Goal: Task Accomplishment & Management: Complete application form

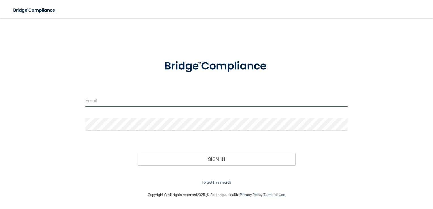
click at [166, 105] on input "email" at bounding box center [216, 100] width 263 height 13
click at [166, 105] on input "j" at bounding box center [216, 100] width 263 height 13
type input "[EMAIL_ADDRESS][DOMAIN_NAME]"
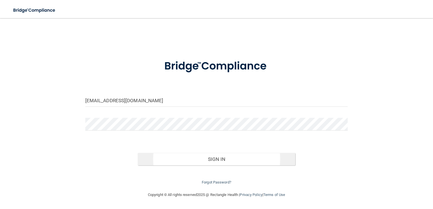
click at [227, 160] on button "Sign In" at bounding box center [217, 159] width 158 height 12
click at [220, 166] on div "Forgot Password?" at bounding box center [216, 176] width 271 height 20
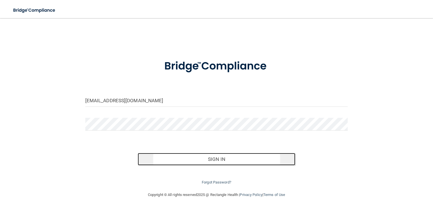
click at [215, 160] on button "Sign In" at bounding box center [217, 159] width 158 height 12
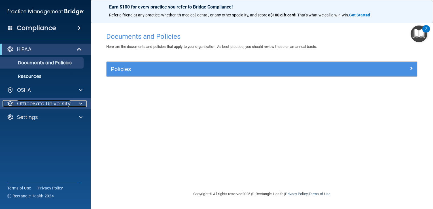
click at [65, 100] on p "OfficeSafe University" at bounding box center [44, 103] width 54 height 7
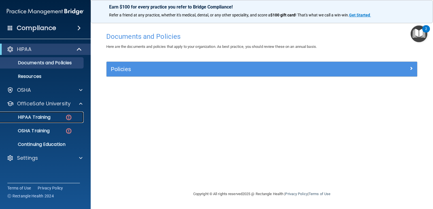
click at [39, 117] on p "HIPAA Training" at bounding box center [27, 118] width 47 height 6
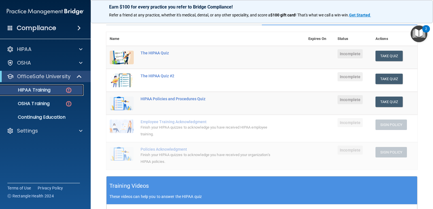
scroll to position [46, 0]
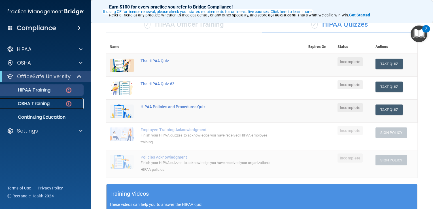
click at [59, 103] on div "OSHA Training" at bounding box center [42, 104] width 77 height 6
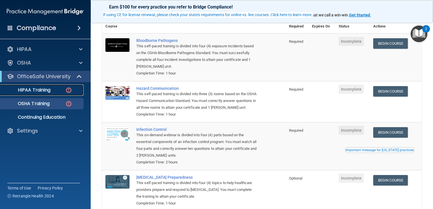
click at [54, 90] on div "HIPAA Training" at bounding box center [42, 90] width 77 height 6
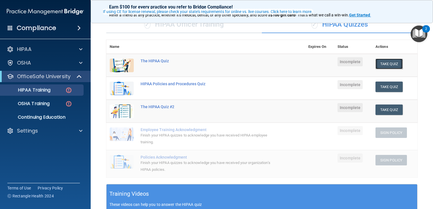
click at [388, 61] on button "Take Quiz" at bounding box center [389, 64] width 27 height 10
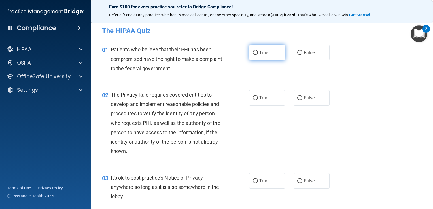
click at [280, 55] on label "True" at bounding box center [267, 53] width 36 height 16
click at [258, 55] on input "True" at bounding box center [255, 53] width 5 height 4
radio input "true"
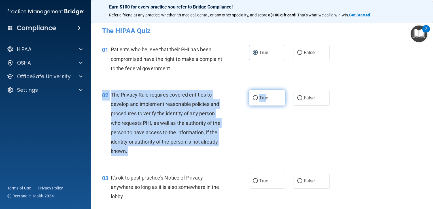
drag, startPoint x: 264, startPoint y: 88, endPoint x: 264, endPoint y: 92, distance: 4.0
click at [264, 92] on div "02 The Privacy Rule requires covered entities to develop and implement reasonab…" at bounding box center [262, 124] width 328 height 83
click at [264, 92] on label "True" at bounding box center [267, 98] width 36 height 16
click at [258, 96] on input "True" at bounding box center [255, 98] width 5 height 4
radio input "true"
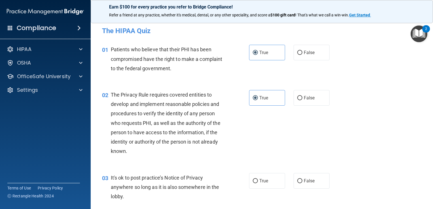
click at [377, 100] on div "02 The Privacy Rule requires covered entities to develop and implement reasonab…" at bounding box center [262, 124] width 328 height 83
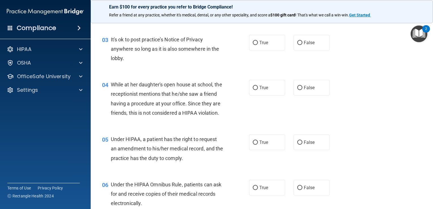
scroll to position [142, 0]
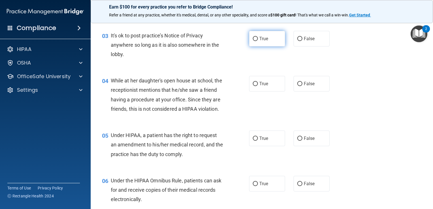
click at [270, 40] on label "True" at bounding box center [267, 39] width 36 height 16
click at [258, 40] on input "True" at bounding box center [255, 39] width 5 height 4
radio input "true"
click at [318, 90] on label "False" at bounding box center [312, 84] width 36 height 16
click at [303, 86] on input "False" at bounding box center [299, 84] width 5 height 4
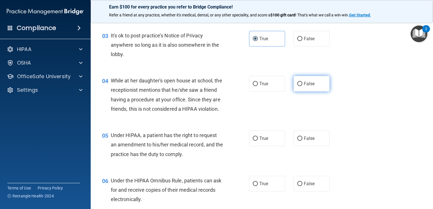
radio input "true"
click at [257, 146] on label "True" at bounding box center [267, 139] width 36 height 16
click at [257, 141] on input "True" at bounding box center [255, 139] width 5 height 4
radio input "true"
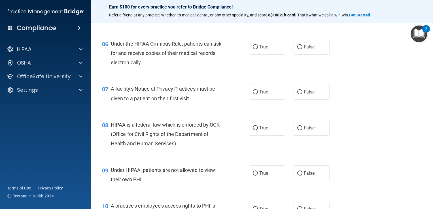
scroll to position [281, 0]
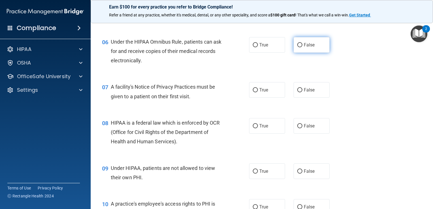
click at [318, 53] on label "False" at bounding box center [312, 45] width 36 height 16
click at [303, 47] on input "False" at bounding box center [299, 45] width 5 height 4
radio input "true"
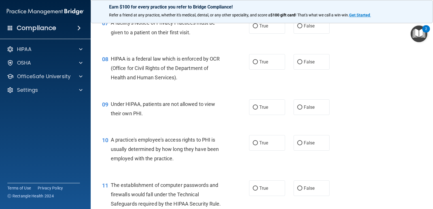
scroll to position [333, 0]
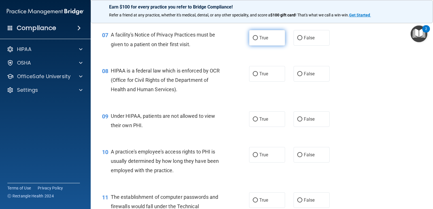
click at [259, 41] on span "True" at bounding box center [263, 37] width 9 height 5
click at [258, 40] on input "True" at bounding box center [255, 38] width 5 height 4
radio input "true"
click at [259, 77] on span "True" at bounding box center [263, 73] width 9 height 5
click at [258, 76] on input "True" at bounding box center [255, 74] width 5 height 4
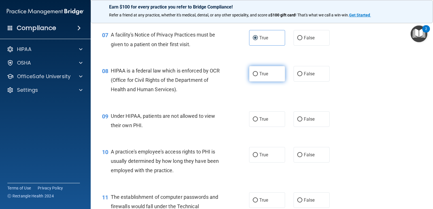
radio input "true"
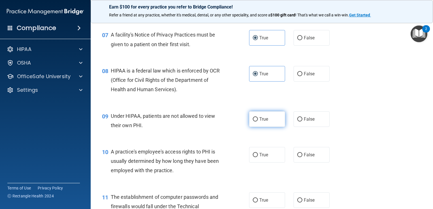
click at [259, 122] on span "True" at bounding box center [263, 119] width 9 height 5
click at [258, 122] on input "True" at bounding box center [255, 119] width 5 height 4
radio input "true"
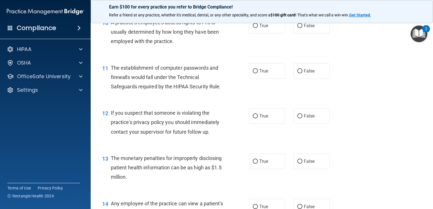
scroll to position [465, 0]
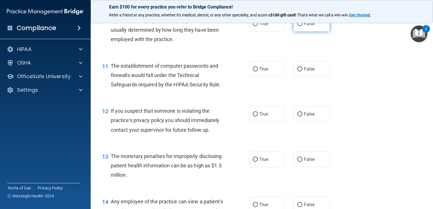
click at [319, 31] on label "False" at bounding box center [312, 24] width 36 height 16
click at [303, 26] on input "False" at bounding box center [299, 24] width 5 height 4
radio input "true"
click at [270, 77] on label "True" at bounding box center [267, 69] width 36 height 16
click at [258, 71] on input "True" at bounding box center [255, 69] width 5 height 4
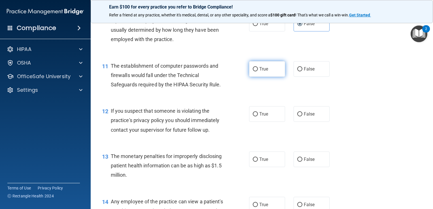
radio input "true"
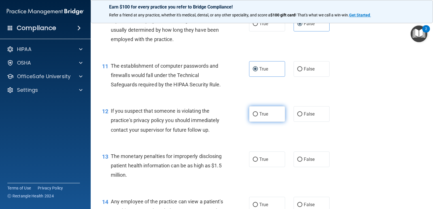
click at [257, 122] on label "True" at bounding box center [267, 114] width 36 height 16
click at [257, 117] on input "True" at bounding box center [255, 114] width 5 height 4
radio input "true"
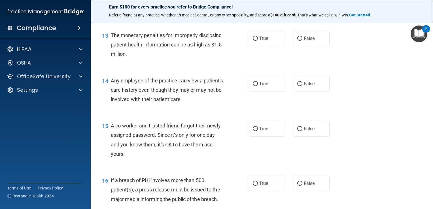
scroll to position [590, 0]
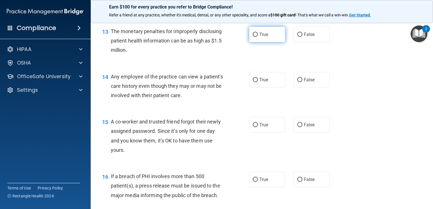
click at [267, 42] on label "True" at bounding box center [267, 35] width 36 height 16
click at [258, 37] on input "True" at bounding box center [255, 35] width 5 height 4
radio input "true"
click at [316, 88] on label "False" at bounding box center [312, 80] width 36 height 16
click at [303, 82] on input "False" at bounding box center [299, 80] width 5 height 4
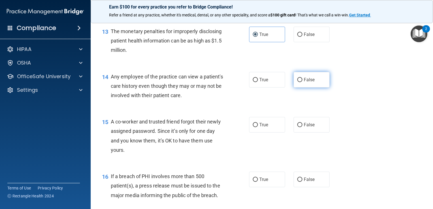
radio input "true"
click at [312, 130] on label "False" at bounding box center [312, 125] width 36 height 16
click at [303, 127] on input "False" at bounding box center [299, 125] width 5 height 4
radio input "true"
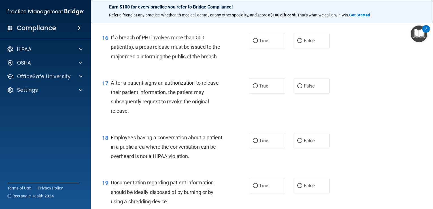
scroll to position [742, 0]
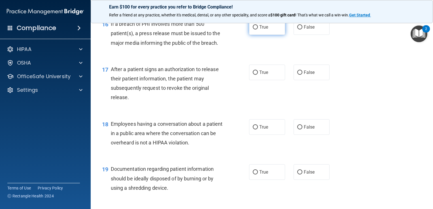
click at [254, 35] on label "True" at bounding box center [267, 27] width 36 height 16
click at [254, 29] on input "True" at bounding box center [255, 27] width 5 height 4
radio input "true"
click at [257, 80] on label "True" at bounding box center [267, 73] width 36 height 16
click at [257, 75] on input "True" at bounding box center [255, 73] width 5 height 4
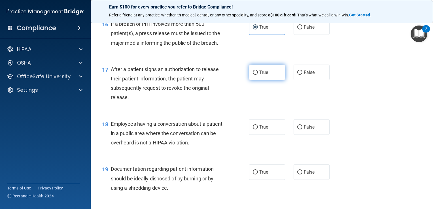
radio input "true"
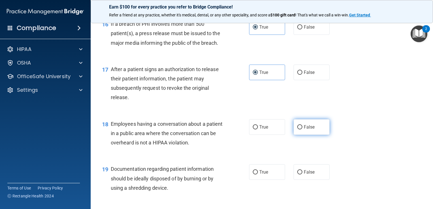
click at [305, 130] on span "False" at bounding box center [309, 126] width 11 height 5
click at [303, 130] on input "False" at bounding box center [299, 127] width 5 height 4
radio input "true"
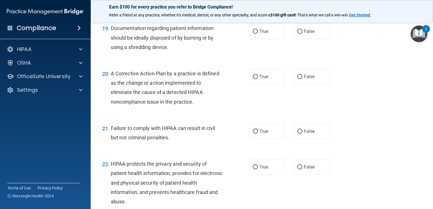
scroll to position [885, 0]
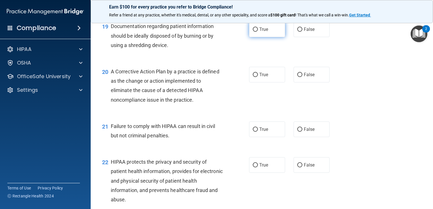
click at [262, 37] on label "True" at bounding box center [267, 30] width 36 height 16
click at [258, 32] on input "True" at bounding box center [255, 30] width 5 height 4
radio input "true"
click at [249, 83] on label "True" at bounding box center [267, 75] width 36 height 16
click at [253, 77] on input "True" at bounding box center [255, 75] width 5 height 4
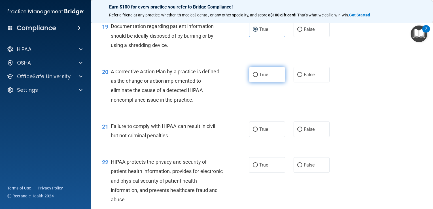
radio input "true"
click at [307, 132] on span "False" at bounding box center [309, 129] width 11 height 5
click at [303, 132] on input "False" at bounding box center [299, 130] width 5 height 4
radio input "true"
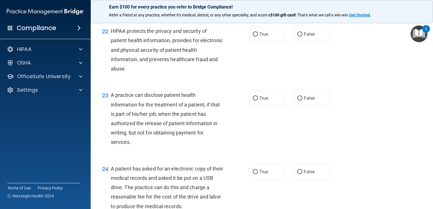
scroll to position [1020, 0]
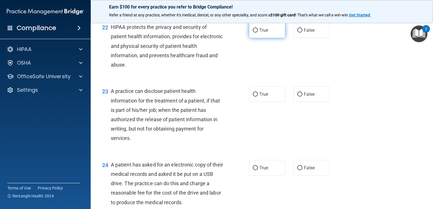
click at [263, 35] on label "True" at bounding box center [267, 30] width 36 height 16
click at [258, 33] on input "True" at bounding box center [255, 30] width 5 height 4
radio input "true"
click at [259, 97] on span "True" at bounding box center [263, 94] width 9 height 5
click at [258, 97] on input "True" at bounding box center [255, 94] width 5 height 4
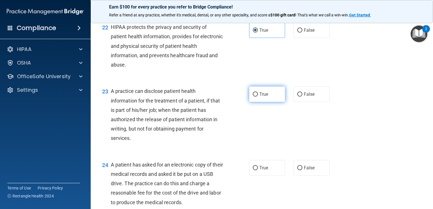
radio input "true"
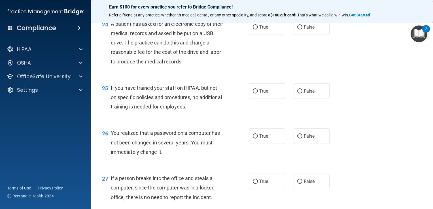
scroll to position [1163, 0]
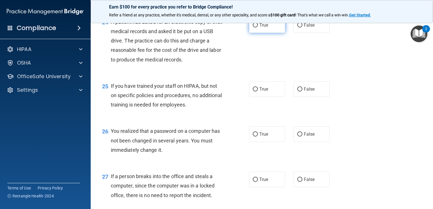
click at [274, 33] on label "True" at bounding box center [267, 25] width 36 height 16
click at [258, 28] on input "True" at bounding box center [255, 25] width 5 height 4
radio input "true"
click at [294, 97] on label "False" at bounding box center [312, 89] width 36 height 16
click at [297, 92] on input "False" at bounding box center [299, 89] width 5 height 4
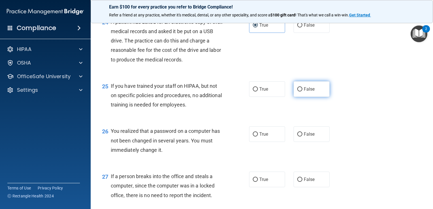
radio input "true"
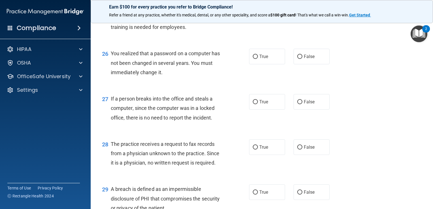
scroll to position [1243, 0]
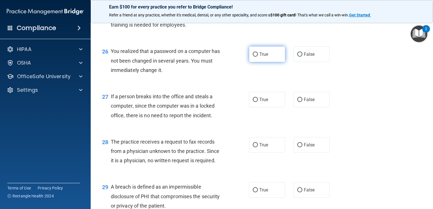
click at [259, 62] on label "True" at bounding box center [267, 54] width 36 height 16
click at [258, 57] on input "True" at bounding box center [255, 54] width 5 height 4
radio input "true"
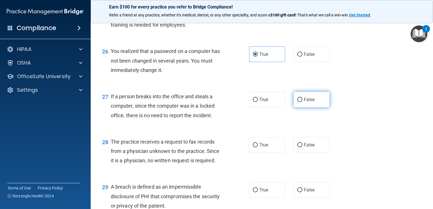
click at [318, 106] on label "False" at bounding box center [312, 100] width 36 height 16
click at [303, 102] on input "False" at bounding box center [299, 100] width 5 height 4
radio input "true"
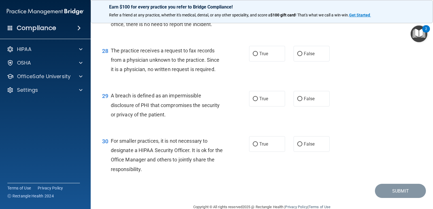
scroll to position [1341, 0]
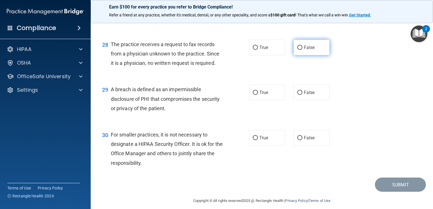
click at [304, 55] on label "False" at bounding box center [312, 48] width 36 height 16
click at [303, 50] on input "False" at bounding box center [299, 48] width 5 height 4
radio input "true"
click at [267, 98] on label "True" at bounding box center [267, 93] width 36 height 16
click at [258, 95] on input "True" at bounding box center [255, 93] width 5 height 4
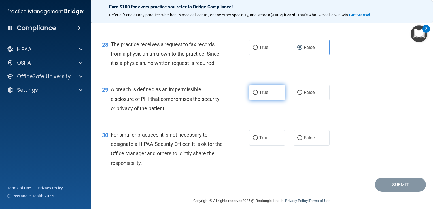
radio input "true"
click at [259, 141] on span "True" at bounding box center [263, 137] width 9 height 5
click at [258, 140] on input "True" at bounding box center [255, 138] width 5 height 4
radio input "true"
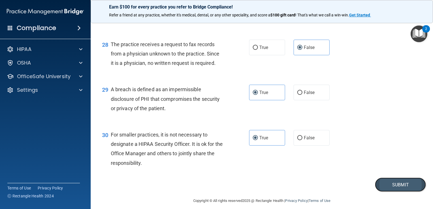
click at [378, 192] on button "Submit" at bounding box center [400, 185] width 51 height 14
click at [399, 192] on button "Submit" at bounding box center [400, 185] width 51 height 14
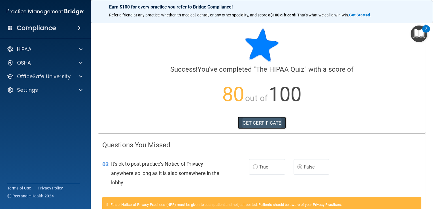
click at [272, 123] on link "GET CERTIFICATE" at bounding box center [262, 123] width 48 height 12
click at [373, 86] on p "80 out of 100" at bounding box center [261, 94] width 319 height 37
click at [62, 53] on div "HIPAA" at bounding box center [45, 49] width 91 height 11
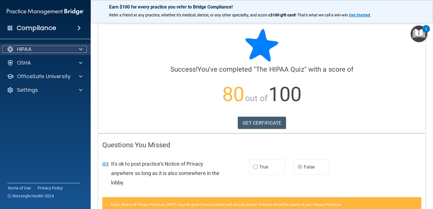
click at [56, 52] on div "HIPAA" at bounding box center [38, 49] width 70 height 7
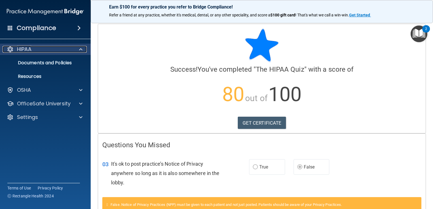
click at [63, 47] on div "HIPAA" at bounding box center [38, 49] width 70 height 7
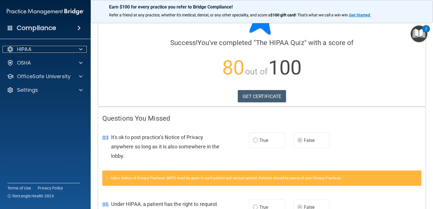
scroll to position [23, 0]
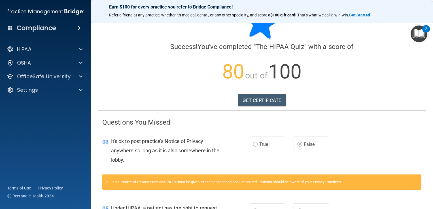
drag, startPoint x: 423, startPoint y: 81, endPoint x: 426, endPoint y: 62, distance: 19.0
click at [426, 62] on main "Calculating your score.... Success! You've completed " The HIPAA Quiz " with a …" at bounding box center [262, 113] width 343 height 191
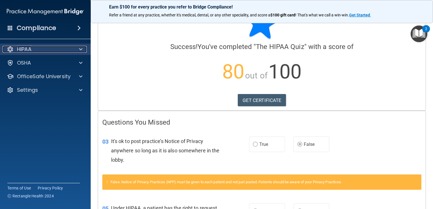
click at [74, 47] on div at bounding box center [80, 49] width 14 height 7
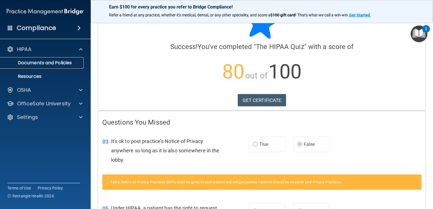
click at [56, 61] on p "Documents and Policies" at bounding box center [42, 63] width 77 height 6
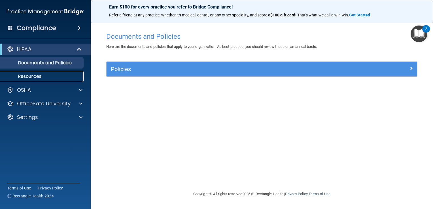
click at [38, 74] on p "Resources" at bounding box center [42, 77] width 77 height 6
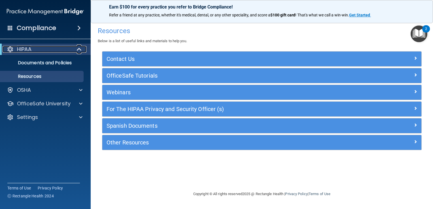
click at [32, 50] on div "HIPAA" at bounding box center [38, 49] width 70 height 7
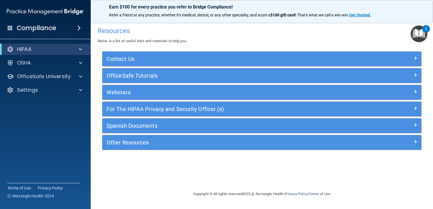
click at [52, 29] on h4 "Compliance" at bounding box center [36, 28] width 39 height 8
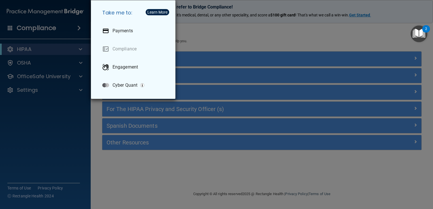
click at [52, 29] on div "Take me to: Payments Compliance Engagement Cyber Quant" at bounding box center [216, 104] width 433 height 209
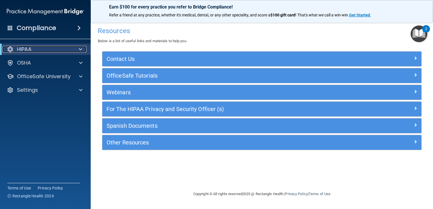
click at [41, 49] on div "HIPAA" at bounding box center [38, 49] width 70 height 7
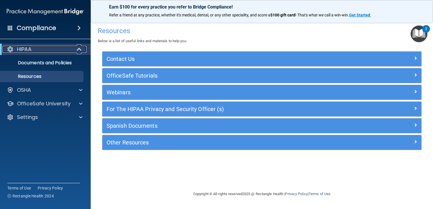
click at [41, 49] on div "HIPAA" at bounding box center [38, 49] width 70 height 7
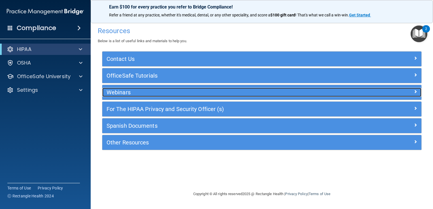
click at [117, 88] on div "Webinars" at bounding box center [222, 92] width 240 height 9
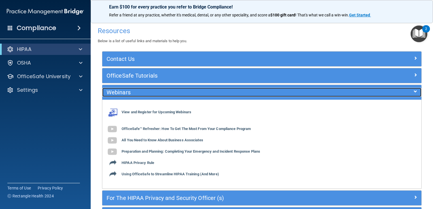
click at [117, 88] on div "Webinars" at bounding box center [222, 92] width 240 height 9
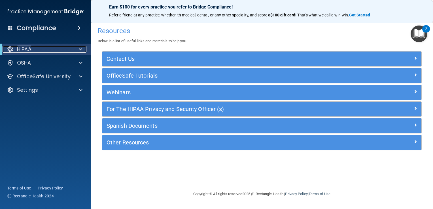
click at [80, 50] on span at bounding box center [80, 49] width 3 height 7
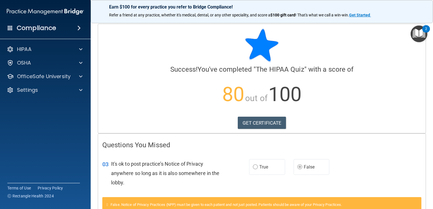
click at [46, 30] on h4 "Compliance" at bounding box center [36, 28] width 39 height 8
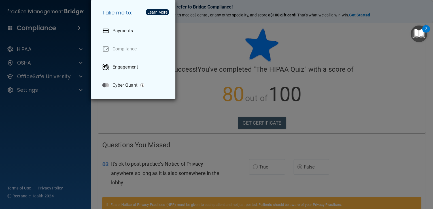
click at [46, 30] on div "Take me to: Payments Compliance Engagement Cyber Quant" at bounding box center [216, 104] width 433 height 209
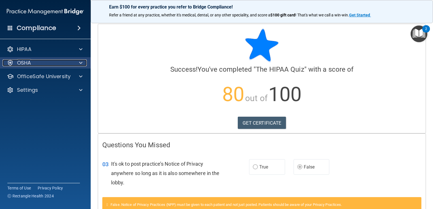
click at [40, 65] on div "OSHA" at bounding box center [38, 63] width 70 height 7
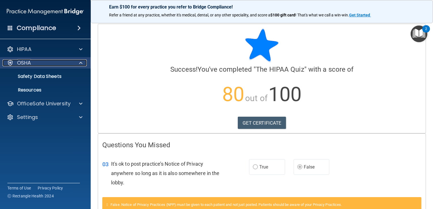
click at [40, 65] on div "OSHA" at bounding box center [38, 63] width 70 height 7
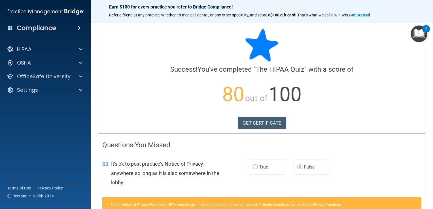
click at [417, 33] on img "Open Resource Center, 2 new notifications" at bounding box center [419, 34] width 17 height 17
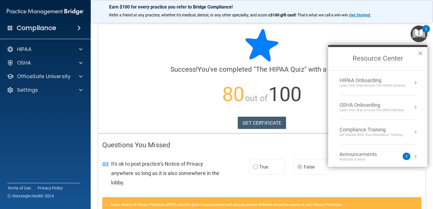
click at [374, 80] on div "HIPAA Onboarding" at bounding box center [372, 80] width 65 height 6
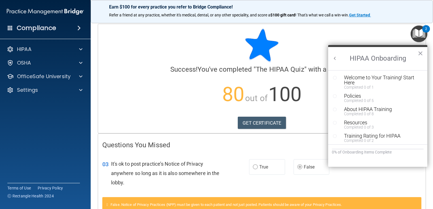
click at [337, 59] on button "Back to Resource Center Home" at bounding box center [335, 59] width 6 height 6
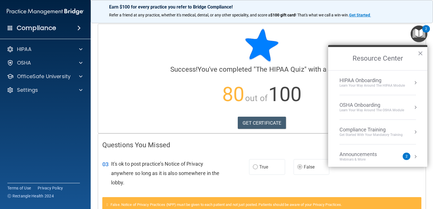
click at [383, 154] on div "Announcements" at bounding box center [364, 154] width 49 height 6
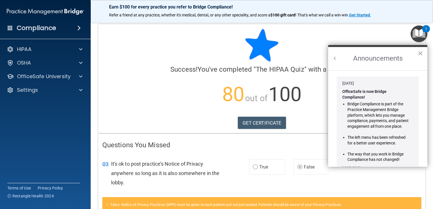
click at [336, 59] on button "Back to Resource Center Home" at bounding box center [335, 59] width 6 height 6
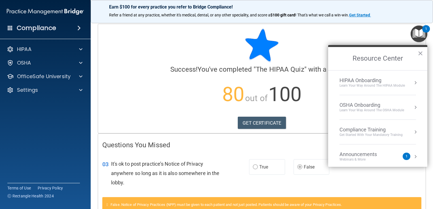
click at [377, 132] on div "Compliance Training" at bounding box center [371, 130] width 63 height 6
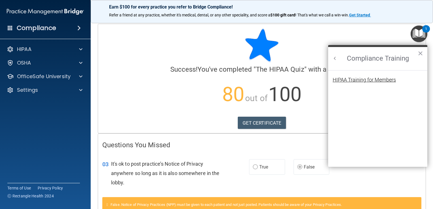
click at [365, 78] on div "HIPAA Training for Members" at bounding box center [364, 79] width 63 height 5
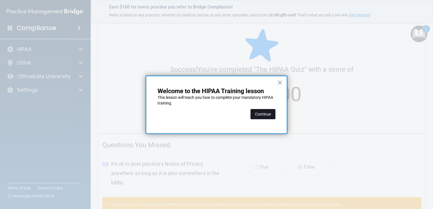
click at [265, 116] on button "Continue" at bounding box center [263, 114] width 25 height 10
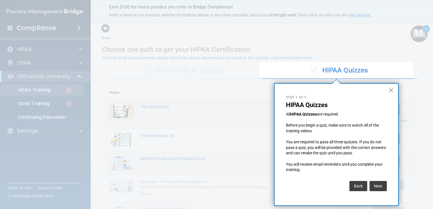
click at [392, 88] on button "×" at bounding box center [391, 90] width 5 height 9
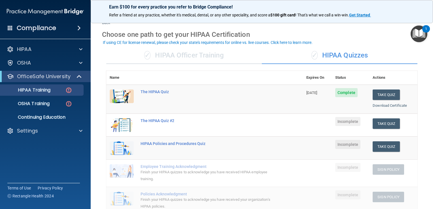
scroll to position [16, 0]
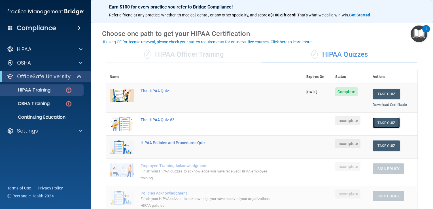
click at [380, 123] on button "Take Quiz" at bounding box center [386, 123] width 27 height 10
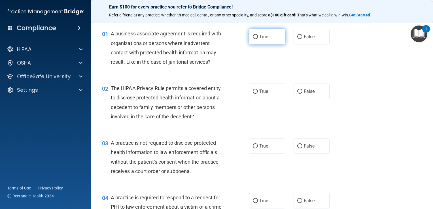
click at [270, 40] on label "True" at bounding box center [267, 37] width 36 height 16
click at [258, 39] on input "True" at bounding box center [255, 37] width 5 height 4
radio input "true"
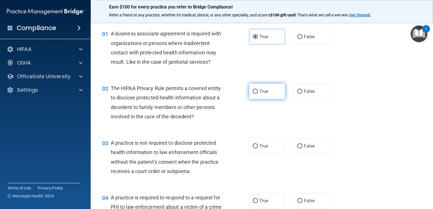
click at [271, 98] on label "True" at bounding box center [267, 92] width 36 height 16
click at [258, 94] on input "True" at bounding box center [255, 92] width 5 height 4
radio input "true"
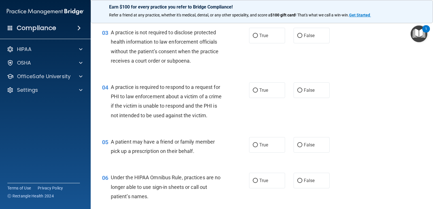
scroll to position [128, 0]
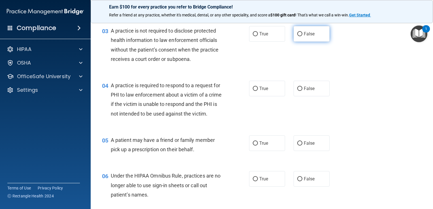
click at [316, 38] on label "False" at bounding box center [312, 34] width 36 height 16
click at [303, 36] on input "False" at bounding box center [299, 34] width 5 height 4
radio input "true"
click at [321, 86] on label "False" at bounding box center [312, 89] width 36 height 16
click at [303, 87] on input "False" at bounding box center [299, 89] width 5 height 4
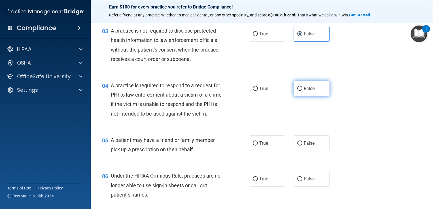
radio input "true"
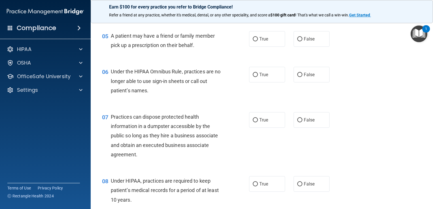
scroll to position [236, 0]
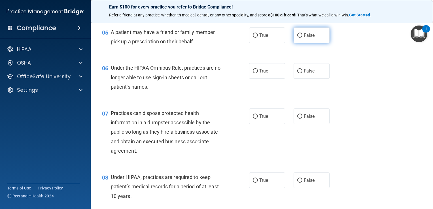
click at [304, 38] on span "False" at bounding box center [309, 35] width 11 height 5
click at [303, 38] on input "False" at bounding box center [299, 35] width 5 height 4
radio input "true"
click at [309, 74] on span "False" at bounding box center [309, 70] width 11 height 5
click at [303, 73] on input "False" at bounding box center [299, 71] width 5 height 4
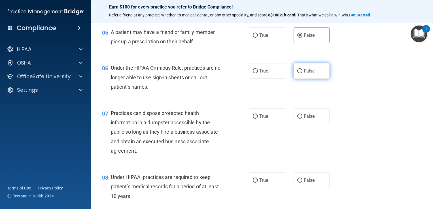
radio input "true"
click at [313, 124] on label "False" at bounding box center [312, 117] width 36 height 16
click at [303, 119] on input "False" at bounding box center [299, 117] width 5 height 4
radio input "true"
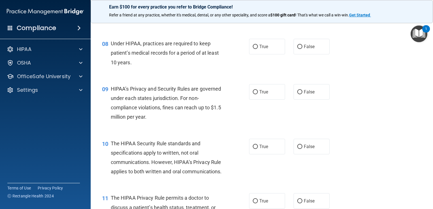
scroll to position [376, 0]
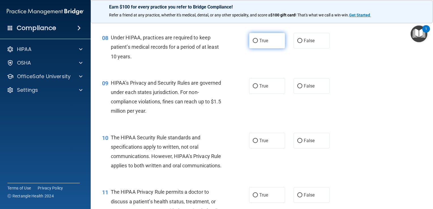
click at [264, 43] on span "True" at bounding box center [263, 40] width 9 height 5
click at [258, 43] on input "True" at bounding box center [255, 41] width 5 height 4
radio input "true"
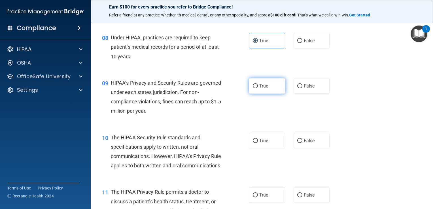
click at [269, 94] on label "True" at bounding box center [267, 86] width 36 height 16
click at [258, 88] on input "True" at bounding box center [255, 86] width 5 height 4
radio input "true"
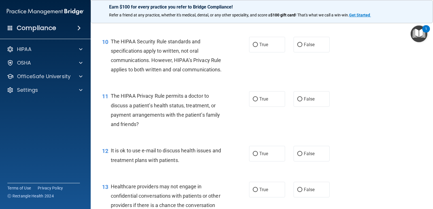
scroll to position [474, 0]
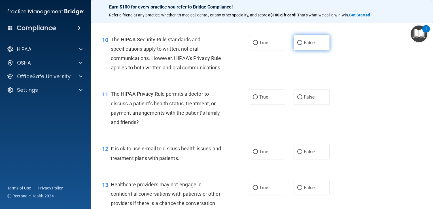
click at [304, 45] on span "False" at bounding box center [309, 42] width 11 height 5
click at [303, 45] on input "False" at bounding box center [299, 43] width 5 height 4
radio input "true"
click at [262, 100] on span "True" at bounding box center [263, 96] width 9 height 5
click at [258, 100] on input "True" at bounding box center [255, 97] width 5 height 4
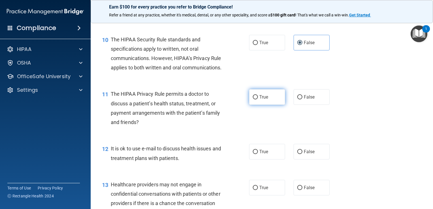
radio input "true"
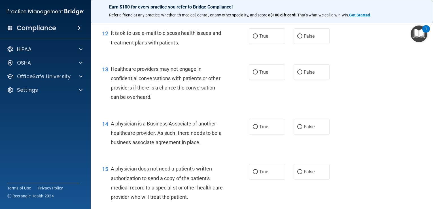
scroll to position [592, 0]
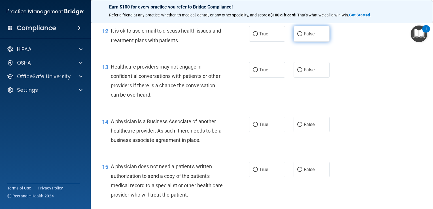
click at [305, 42] on label "False" at bounding box center [312, 34] width 36 height 16
click at [303, 36] on input "False" at bounding box center [299, 34] width 5 height 4
radio input "true"
click at [260, 73] on span "True" at bounding box center [263, 69] width 9 height 5
click at [258, 72] on input "True" at bounding box center [255, 70] width 5 height 4
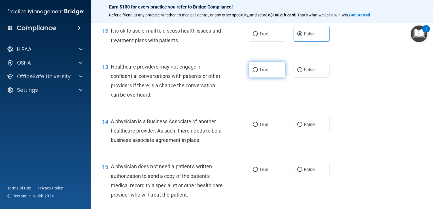
radio input "true"
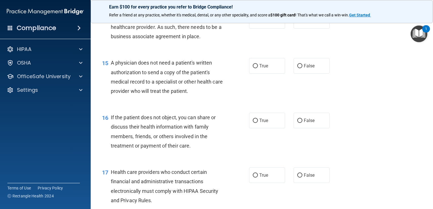
scroll to position [698, 0]
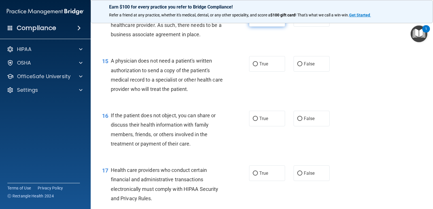
click at [272, 27] on label "True" at bounding box center [267, 19] width 36 height 16
click at [258, 21] on input "True" at bounding box center [255, 19] width 5 height 4
radio input "true"
click at [315, 72] on label "False" at bounding box center [312, 64] width 36 height 16
click at [303, 66] on input "False" at bounding box center [299, 64] width 5 height 4
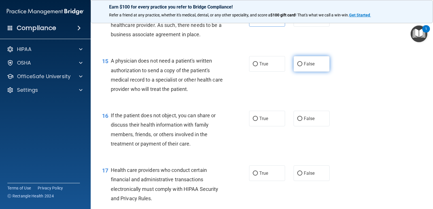
radio input "true"
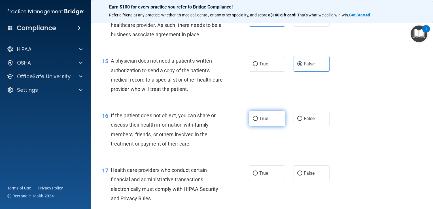
click at [270, 126] on label "True" at bounding box center [267, 119] width 36 height 16
click at [258, 121] on input "True" at bounding box center [255, 119] width 5 height 4
radio input "true"
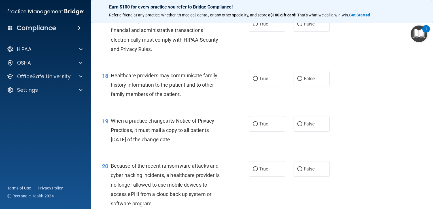
scroll to position [849, 0]
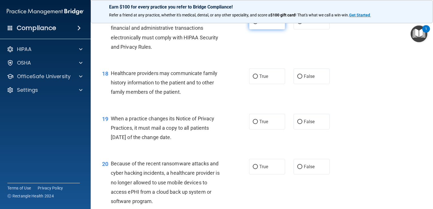
click at [259, 24] on span "True" at bounding box center [263, 21] width 9 height 5
click at [258, 24] on input "True" at bounding box center [255, 22] width 5 height 4
radio input "true"
click at [257, 84] on label "True" at bounding box center [267, 77] width 36 height 16
click at [257, 79] on input "True" at bounding box center [255, 77] width 5 height 4
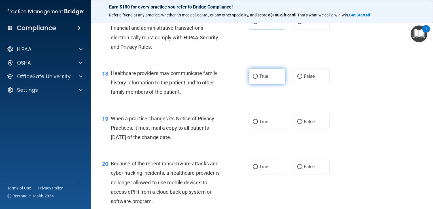
radio input "true"
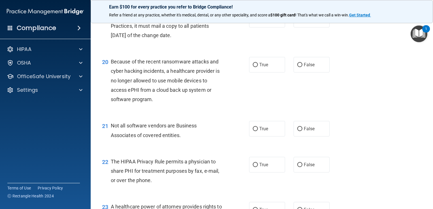
scroll to position [959, 0]
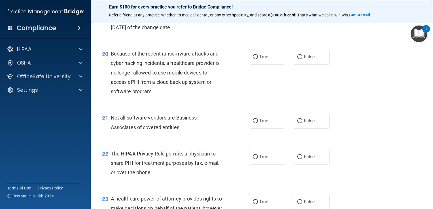
click at [259, 14] on span "True" at bounding box center [263, 11] width 9 height 5
click at [258, 14] on input "True" at bounding box center [255, 12] width 5 height 4
radio input "true"
click at [300, 65] on label "False" at bounding box center [312, 57] width 36 height 16
click at [300, 59] on input "False" at bounding box center [299, 57] width 5 height 4
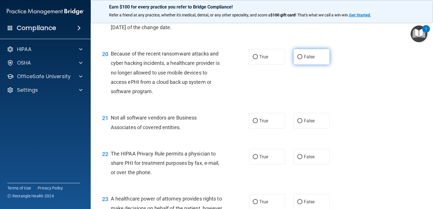
radio input "true"
click at [259, 124] on span "True" at bounding box center [263, 120] width 9 height 5
click at [258, 123] on input "True" at bounding box center [255, 121] width 5 height 4
radio input "true"
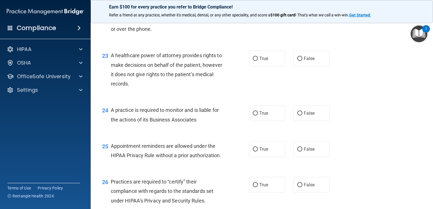
scroll to position [1105, 0]
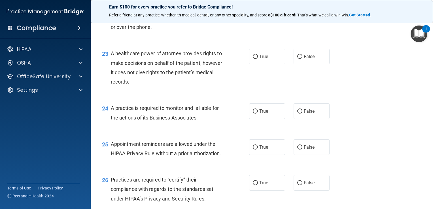
click at [271, 19] on label "True" at bounding box center [267, 12] width 36 height 16
click at [258, 14] on input "True" at bounding box center [255, 12] width 5 height 4
radio input "true"
click at [312, 64] on label "False" at bounding box center [312, 57] width 36 height 16
click at [303, 59] on input "False" at bounding box center [299, 57] width 5 height 4
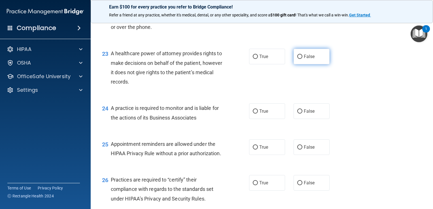
radio input "true"
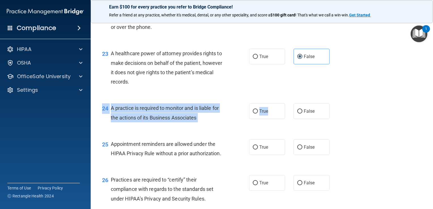
drag, startPoint x: 274, startPoint y: 130, endPoint x: 429, endPoint y: 138, distance: 155.0
click at [429, 138] on main "- The HIPAA Quiz #2 This quiz doesn’t expire until . Are you sure you want to t…" at bounding box center [262, 113] width 343 height 191
click at [268, 119] on label "True" at bounding box center [267, 111] width 36 height 16
click at [258, 114] on input "True" at bounding box center [255, 111] width 5 height 4
radio input "true"
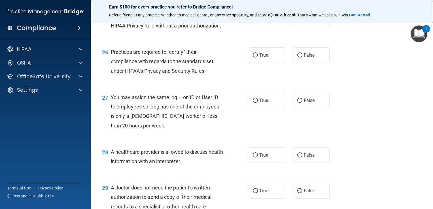
scroll to position [1235, 0]
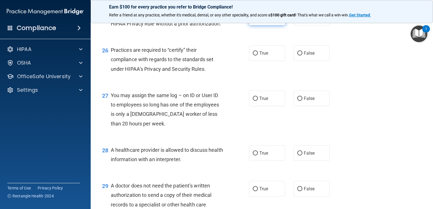
click at [263, 20] on span "True" at bounding box center [263, 17] width 9 height 5
click at [258, 20] on input "True" at bounding box center [255, 18] width 5 height 4
radio input "true"
click at [253, 56] on input "True" at bounding box center [255, 53] width 5 height 4
radio input "true"
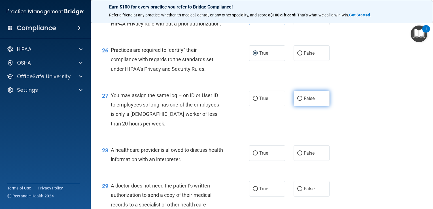
click at [297, 101] on input "False" at bounding box center [299, 99] width 5 height 4
radio input "true"
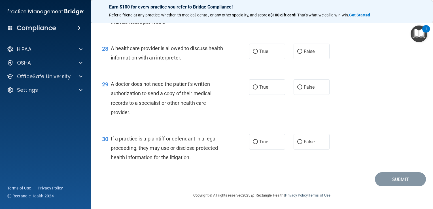
scroll to position [1359, 0]
click at [268, 59] on label "True" at bounding box center [267, 52] width 36 height 16
click at [258, 54] on input "True" at bounding box center [255, 52] width 5 height 4
radio input "true"
click at [264, 95] on label "True" at bounding box center [267, 87] width 36 height 16
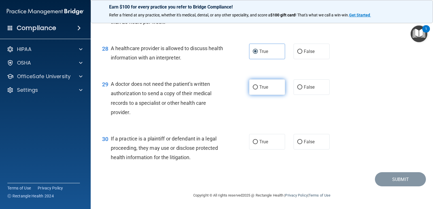
click at [258, 90] on input "True" at bounding box center [255, 87] width 5 height 4
radio input "true"
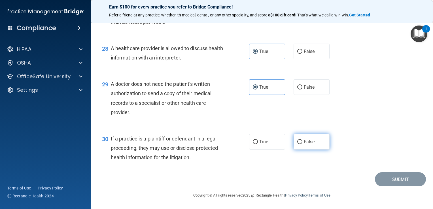
click at [307, 145] on span "False" at bounding box center [309, 141] width 11 height 5
click at [303, 144] on input "False" at bounding box center [299, 142] width 5 height 4
radio input "true"
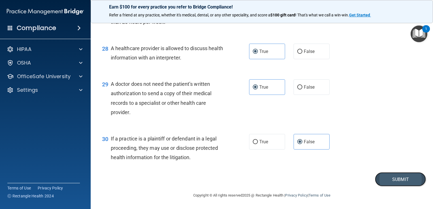
click at [388, 185] on button "Submit" at bounding box center [400, 179] width 51 height 14
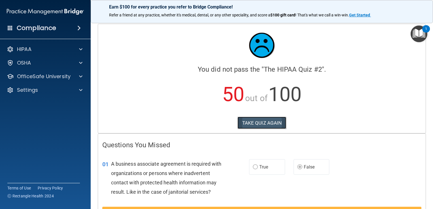
click at [266, 126] on button "TAKE QUIZ AGAIN" at bounding box center [262, 123] width 49 height 12
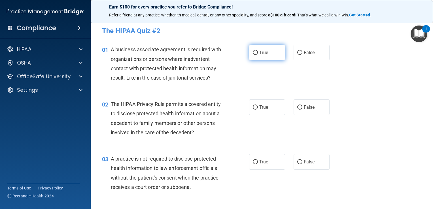
click at [263, 56] on label "True" at bounding box center [267, 53] width 36 height 16
click at [258, 55] on input "True" at bounding box center [255, 53] width 5 height 4
radio input "true"
click at [379, 99] on div "02 The HIPAA Privacy Rule permits a covered entity to disclose protected health…" at bounding box center [262, 119] width 328 height 55
click at [273, 111] on label "True" at bounding box center [267, 108] width 36 height 16
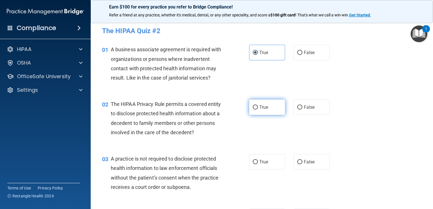
click at [258, 110] on input "True" at bounding box center [255, 107] width 5 height 4
radio input "true"
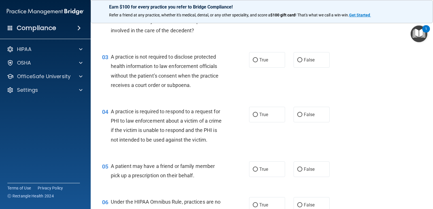
scroll to position [108, 0]
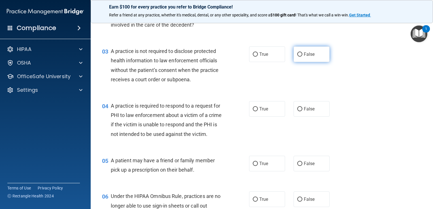
click at [310, 56] on span "False" at bounding box center [309, 54] width 11 height 5
click at [303, 56] on input "False" at bounding box center [299, 54] width 5 height 4
radio input "true"
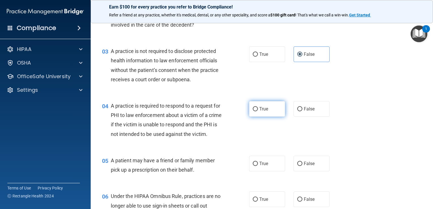
click at [253, 107] on input "True" at bounding box center [255, 109] width 5 height 4
radio input "true"
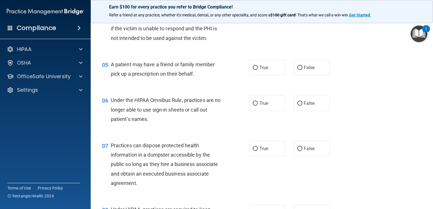
scroll to position [220, 0]
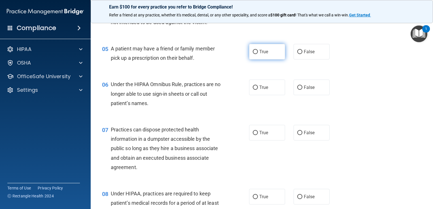
click at [267, 60] on label "True" at bounding box center [267, 52] width 36 height 16
click at [258, 54] on input "True" at bounding box center [255, 52] width 5 height 4
radio input "true"
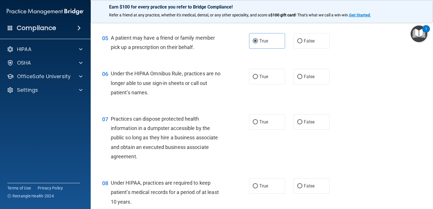
scroll to position [245, 0]
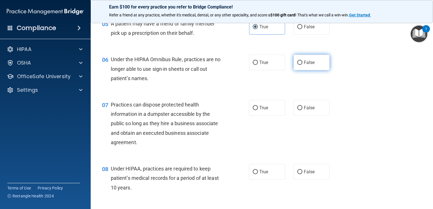
click at [314, 70] on label "False" at bounding box center [312, 63] width 36 height 16
click at [303, 65] on input "False" at bounding box center [299, 63] width 5 height 4
radio input "true"
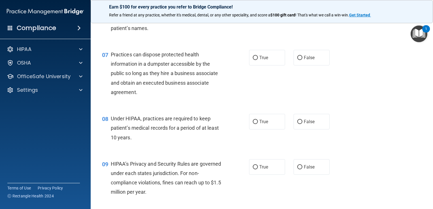
scroll to position [301, 0]
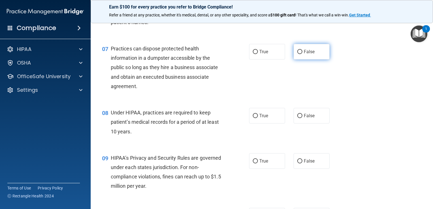
click at [308, 60] on label "False" at bounding box center [312, 52] width 36 height 16
click at [303, 54] on input "False" at bounding box center [299, 52] width 5 height 4
radio input "true"
click at [301, 124] on label "False" at bounding box center [312, 116] width 36 height 16
click at [301, 118] on input "False" at bounding box center [299, 116] width 5 height 4
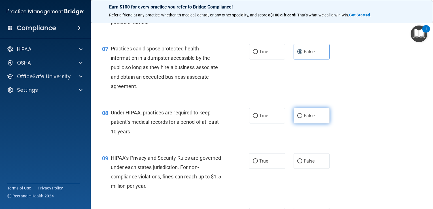
radio input "true"
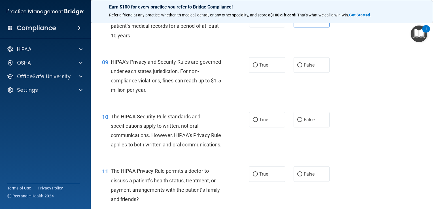
scroll to position [403, 0]
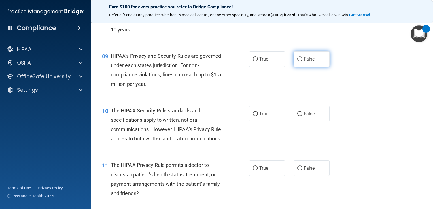
click at [304, 62] on span "False" at bounding box center [309, 58] width 11 height 5
click at [303, 62] on input "False" at bounding box center [299, 59] width 5 height 4
radio input "true"
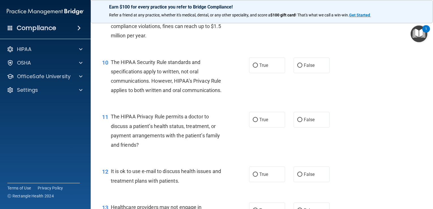
scroll to position [456, 0]
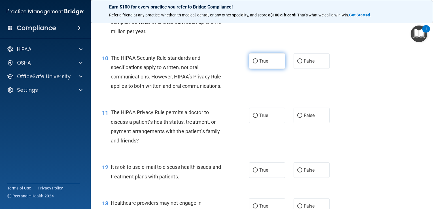
click at [264, 64] on span "True" at bounding box center [263, 60] width 9 height 5
click at [258, 64] on input "True" at bounding box center [255, 61] width 5 height 4
radio input "true"
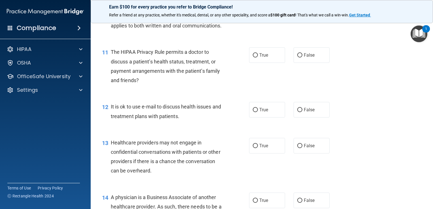
scroll to position [520, 0]
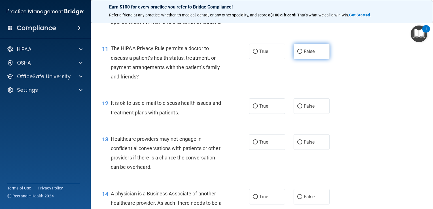
click at [310, 59] on label "False" at bounding box center [312, 52] width 36 height 16
click at [303, 54] on input "False" at bounding box center [299, 52] width 5 height 4
radio input "true"
click at [256, 114] on label "True" at bounding box center [267, 106] width 36 height 16
click at [256, 109] on input "True" at bounding box center [255, 106] width 5 height 4
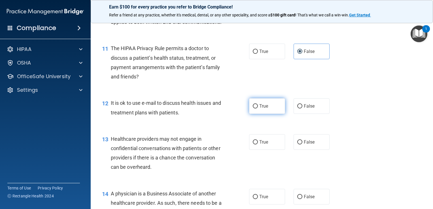
radio input "true"
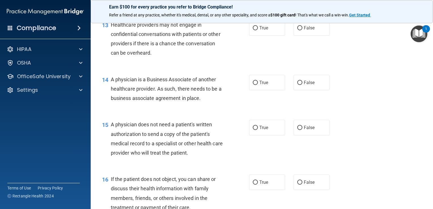
scroll to position [642, 0]
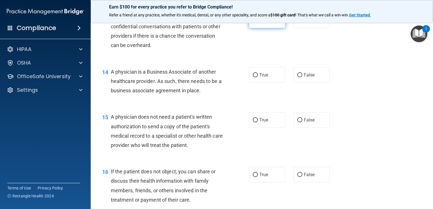
click at [259, 28] on label "True" at bounding box center [267, 20] width 36 height 16
click at [258, 23] on input "True" at bounding box center [255, 20] width 5 height 4
radio input "true"
click at [310, 83] on label "False" at bounding box center [312, 75] width 36 height 16
click at [303, 77] on input "False" at bounding box center [299, 75] width 5 height 4
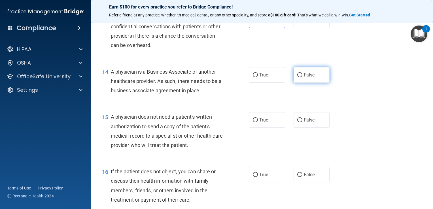
radio input "true"
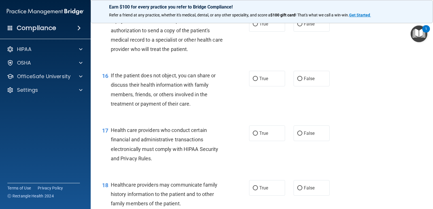
scroll to position [740, 0]
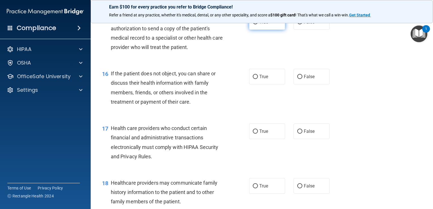
click at [268, 30] on label "True" at bounding box center [267, 22] width 36 height 16
click at [258, 24] on input "True" at bounding box center [255, 22] width 5 height 4
radio input "true"
click at [261, 84] on label "True" at bounding box center [267, 77] width 36 height 16
click at [258, 79] on input "True" at bounding box center [255, 77] width 5 height 4
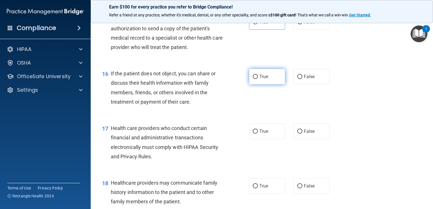
radio input "true"
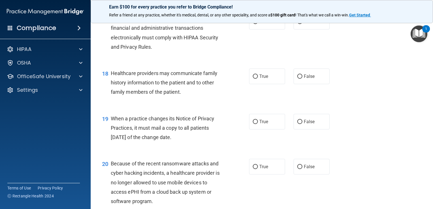
scroll to position [854, 0]
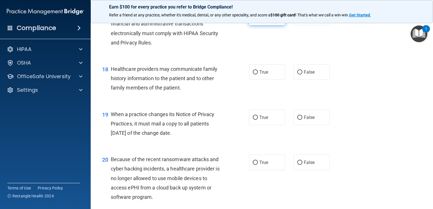
click at [261, 25] on label "True" at bounding box center [267, 18] width 36 height 16
click at [258, 20] on input "True" at bounding box center [255, 18] width 5 height 4
radio input "true"
click at [306, 75] on span "False" at bounding box center [309, 71] width 11 height 5
click at [303, 75] on input "False" at bounding box center [299, 72] width 5 height 4
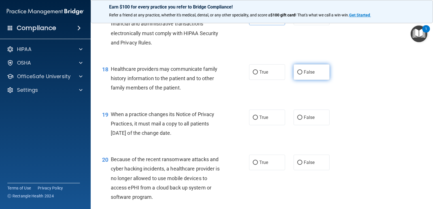
radio input "true"
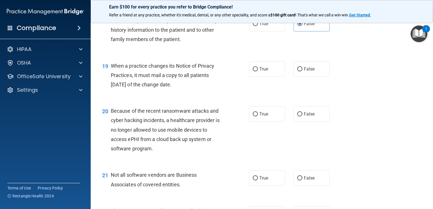
scroll to position [912, 0]
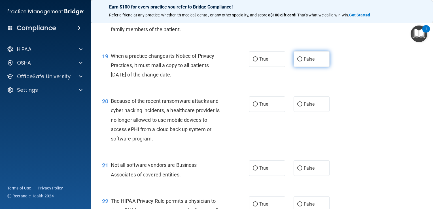
click at [316, 67] on label "False" at bounding box center [312, 59] width 36 height 16
click at [303, 62] on input "False" at bounding box center [299, 59] width 5 height 4
radio input "true"
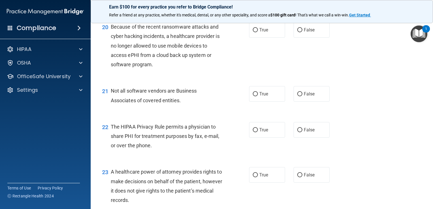
scroll to position [988, 0]
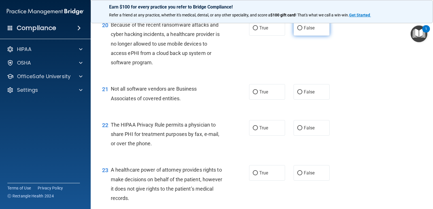
click at [316, 36] on label "False" at bounding box center [312, 28] width 36 height 16
click at [303, 30] on input "False" at bounding box center [299, 28] width 5 height 4
radio input "true"
click at [260, 95] on span "True" at bounding box center [263, 91] width 9 height 5
click at [258, 94] on input "True" at bounding box center [255, 92] width 5 height 4
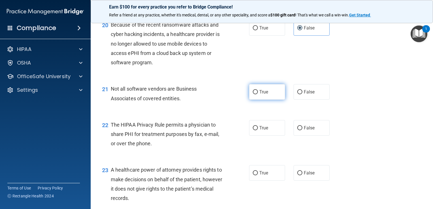
radio input "true"
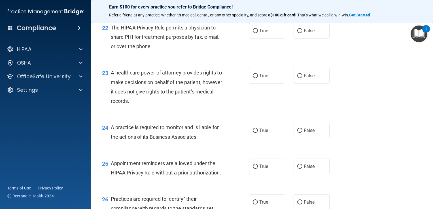
scroll to position [1096, 0]
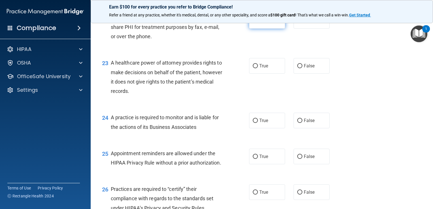
click at [270, 29] on label "True" at bounding box center [267, 21] width 36 height 16
click at [258, 23] on input "True" at bounding box center [255, 21] width 5 height 4
radio input "true"
click at [264, 74] on label "True" at bounding box center [267, 66] width 36 height 16
click at [258, 68] on input "True" at bounding box center [255, 66] width 5 height 4
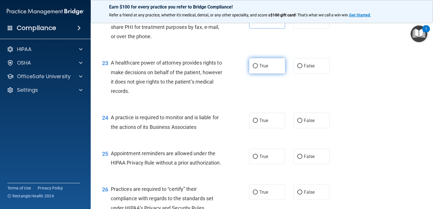
radio input "true"
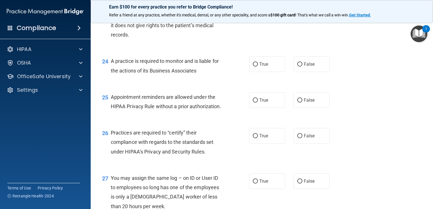
scroll to position [1154, 0]
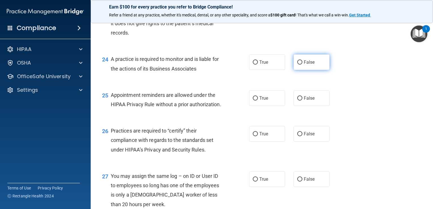
click at [308, 65] on span "False" at bounding box center [309, 62] width 11 height 5
click at [303, 65] on input "False" at bounding box center [299, 62] width 5 height 4
radio input "true"
click at [258, 106] on label "True" at bounding box center [267, 98] width 36 height 16
click at [258, 101] on input "True" at bounding box center [255, 98] width 5 height 4
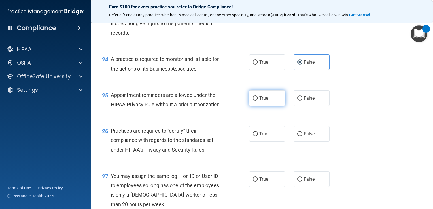
radio input "true"
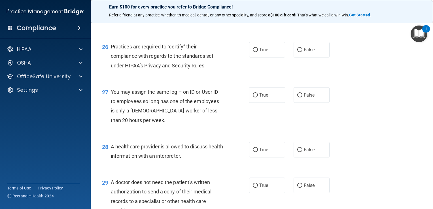
scroll to position [1242, 0]
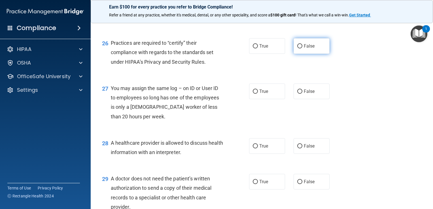
click at [312, 54] on label "False" at bounding box center [312, 46] width 36 height 16
click at [303, 48] on input "False" at bounding box center [299, 46] width 5 height 4
radio input "true"
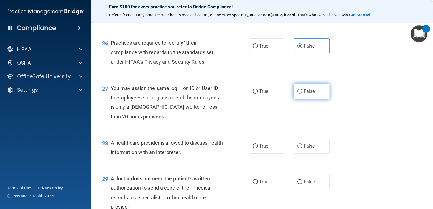
click at [316, 99] on label "False" at bounding box center [312, 92] width 36 height 16
click at [303, 94] on input "False" at bounding box center [299, 92] width 5 height 4
radio input "true"
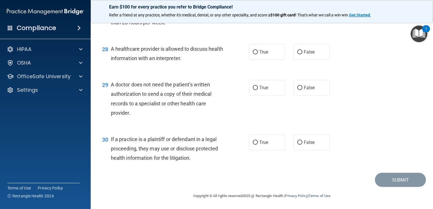
scroll to position [1338, 0]
click at [268, 59] on label "True" at bounding box center [267, 52] width 36 height 16
click at [258, 54] on input "True" at bounding box center [255, 52] width 5 height 4
radio input "true"
click at [304, 90] on span "False" at bounding box center [309, 86] width 11 height 5
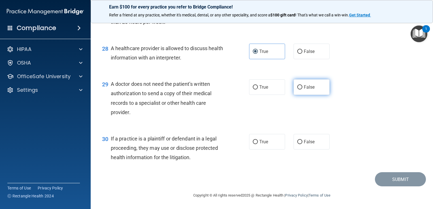
click at [303, 90] on input "False" at bounding box center [299, 87] width 5 height 4
radio input "true"
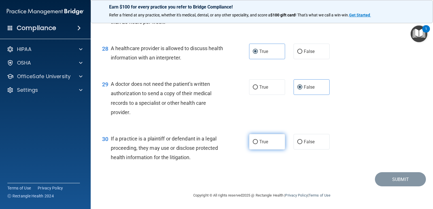
click at [253, 144] on input "True" at bounding box center [255, 142] width 5 height 4
radio input "true"
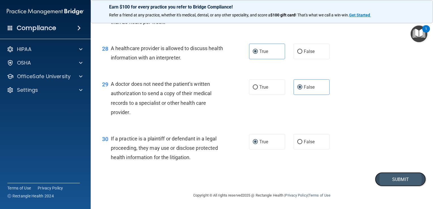
click at [383, 187] on button "Submit" at bounding box center [400, 179] width 51 height 14
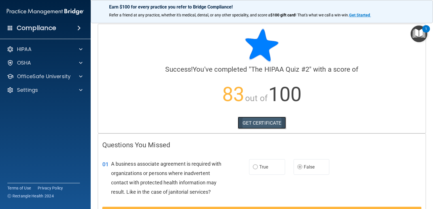
click at [279, 124] on link "GET CERTIFICATE" at bounding box center [262, 123] width 48 height 12
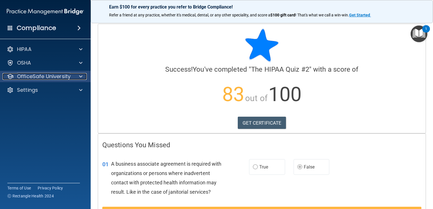
click at [75, 73] on div at bounding box center [80, 76] width 14 height 7
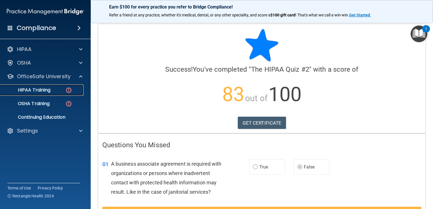
click at [56, 92] on div "HIPAA Training" at bounding box center [42, 90] width 77 height 6
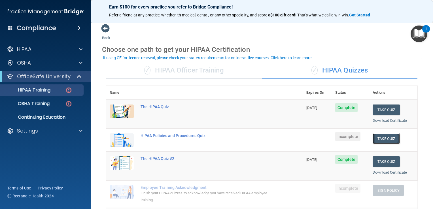
click at [380, 138] on button "Take Quiz" at bounding box center [386, 139] width 27 height 10
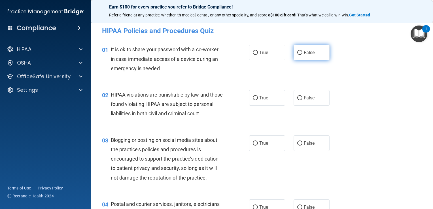
click at [298, 58] on label "False" at bounding box center [312, 53] width 36 height 16
click at [298, 55] on input "False" at bounding box center [299, 53] width 5 height 4
radio input "true"
click at [253, 96] on input "True" at bounding box center [255, 98] width 5 height 4
radio input "true"
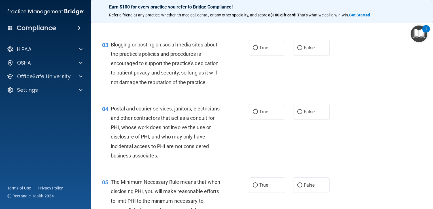
scroll to position [108, 0]
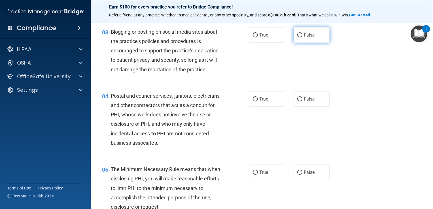
click at [304, 38] on span "False" at bounding box center [309, 34] width 11 height 5
click at [303, 37] on input "False" at bounding box center [299, 35] width 5 height 4
radio input "true"
click at [318, 104] on label "False" at bounding box center [312, 99] width 36 height 16
click at [303, 102] on input "False" at bounding box center [299, 99] width 5 height 4
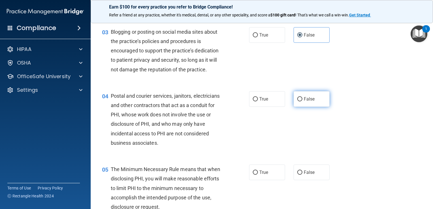
radio input "true"
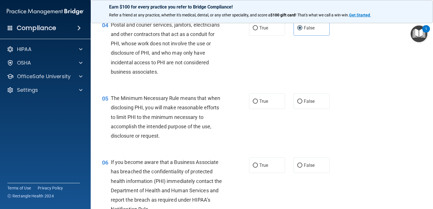
scroll to position [184, 0]
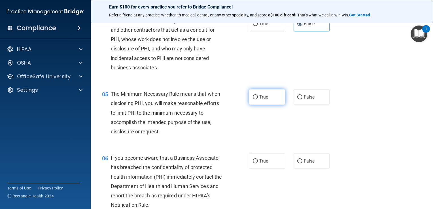
click at [250, 105] on label "True" at bounding box center [267, 97] width 36 height 16
click at [253, 100] on input "True" at bounding box center [255, 97] width 5 height 4
radio input "true"
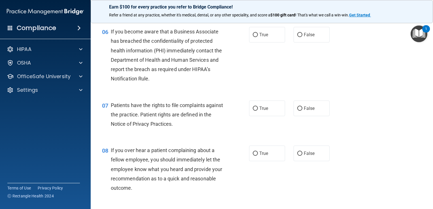
scroll to position [314, 0]
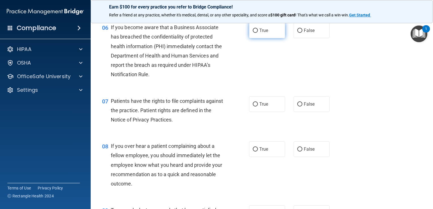
click at [260, 38] on label "True" at bounding box center [267, 31] width 36 height 16
click at [258, 33] on input "True" at bounding box center [255, 31] width 5 height 4
radio input "true"
click at [267, 112] on label "True" at bounding box center [267, 104] width 36 height 16
click at [258, 107] on input "True" at bounding box center [255, 104] width 5 height 4
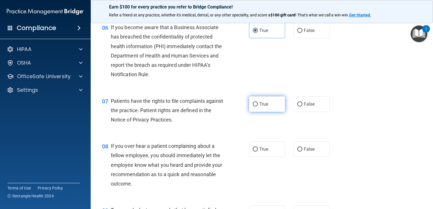
radio input "true"
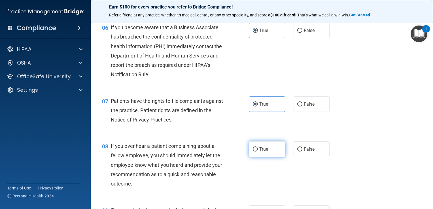
click at [273, 157] on label "True" at bounding box center [267, 149] width 36 height 16
click at [258, 152] on input "True" at bounding box center [255, 149] width 5 height 4
radio input "true"
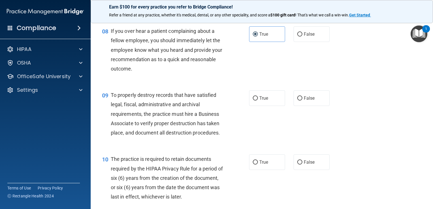
scroll to position [425, 0]
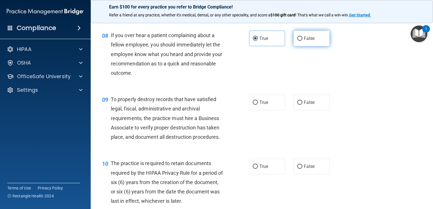
click at [301, 46] on label "False" at bounding box center [312, 39] width 36 height 16
click at [301, 41] on input "False" at bounding box center [299, 39] width 5 height 4
radio input "true"
radio input "false"
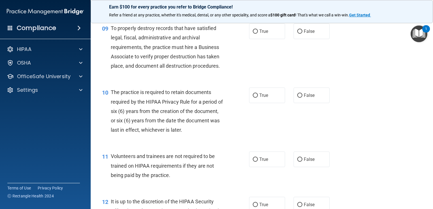
scroll to position [501, 0]
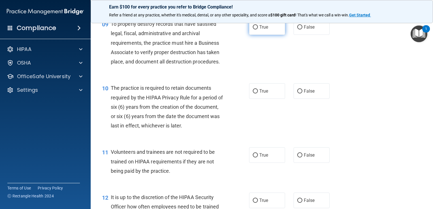
click at [262, 30] on span "True" at bounding box center [263, 26] width 9 height 5
click at [258, 29] on input "True" at bounding box center [255, 27] width 5 height 4
radio input "true"
click at [257, 97] on label "True" at bounding box center [267, 91] width 36 height 16
click at [257, 94] on input "True" at bounding box center [255, 91] width 5 height 4
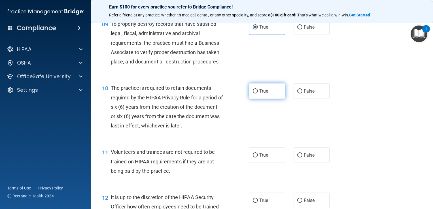
radio input "true"
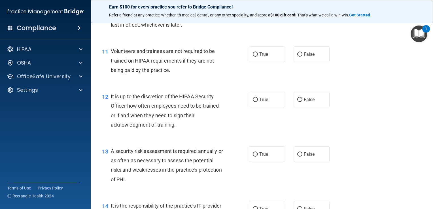
scroll to position [604, 0]
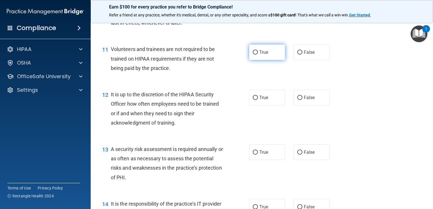
click at [268, 60] on label "True" at bounding box center [267, 53] width 36 height 16
click at [258, 55] on input "True" at bounding box center [255, 52] width 5 height 4
radio input "true"
click at [316, 105] on label "False" at bounding box center [312, 98] width 36 height 16
click at [303, 100] on input "False" at bounding box center [299, 98] width 5 height 4
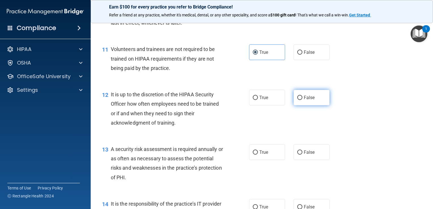
radio input "true"
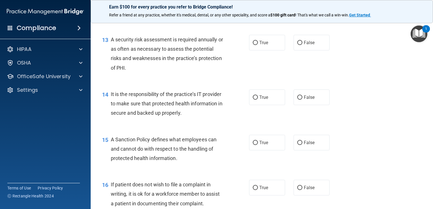
scroll to position [720, 0]
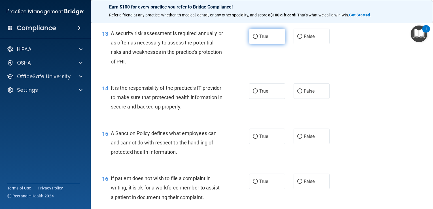
click at [260, 39] on span "True" at bounding box center [263, 36] width 9 height 5
click at [258, 39] on input "True" at bounding box center [255, 37] width 5 height 4
radio input "true"
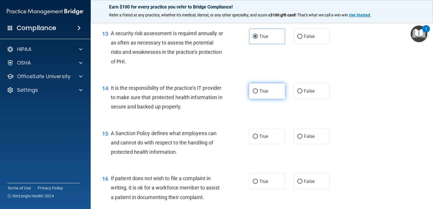
click at [264, 94] on span "True" at bounding box center [263, 90] width 9 height 5
click at [258, 94] on input "True" at bounding box center [255, 91] width 5 height 4
radio input "true"
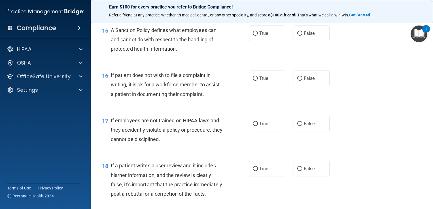
scroll to position [827, 0]
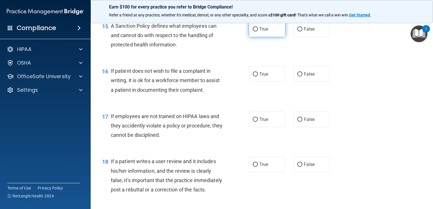
click at [276, 37] on label "True" at bounding box center [267, 29] width 36 height 16
click at [258, 31] on input "True" at bounding box center [255, 29] width 5 height 4
radio input "true"
click at [308, 77] on span "False" at bounding box center [309, 73] width 11 height 5
click at [303, 77] on input "False" at bounding box center [299, 74] width 5 height 4
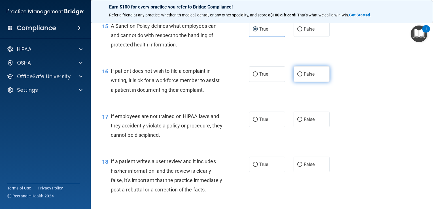
radio input "true"
click at [294, 127] on label "False" at bounding box center [312, 120] width 36 height 16
click at [297, 122] on input "False" at bounding box center [299, 120] width 5 height 4
radio input "true"
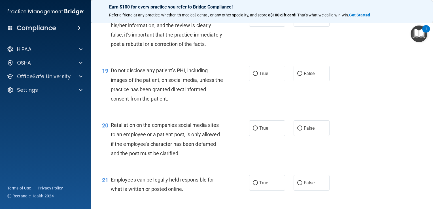
scroll to position [967, 0]
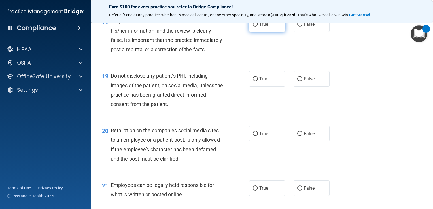
click at [267, 32] on label "True" at bounding box center [267, 24] width 36 height 16
click at [258, 27] on input "True" at bounding box center [255, 24] width 5 height 4
radio input "true"
click at [259, 82] on span "True" at bounding box center [263, 78] width 9 height 5
click at [257, 81] on input "True" at bounding box center [255, 79] width 5 height 4
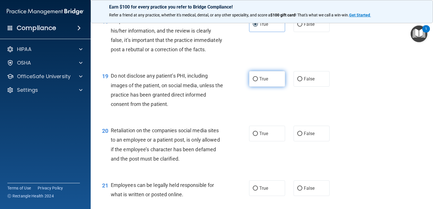
radio input "true"
drag, startPoint x: 312, startPoint y: 152, endPoint x: 330, endPoint y: 155, distance: 17.5
click at [330, 141] on div "True False" at bounding box center [292, 134] width 86 height 16
click at [321, 141] on label "False" at bounding box center [312, 134] width 36 height 16
click at [303, 136] on input "False" at bounding box center [299, 134] width 5 height 4
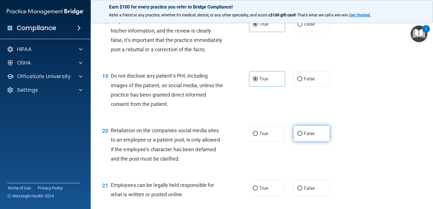
radio input "true"
click at [312, 27] on span "False" at bounding box center [309, 24] width 11 height 5
click at [303, 27] on input "False" at bounding box center [299, 24] width 5 height 4
radio input "true"
radio input "false"
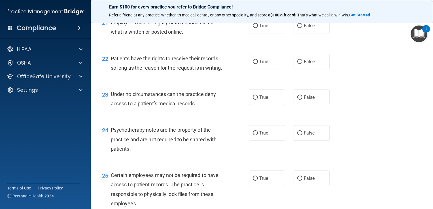
scroll to position [1134, 0]
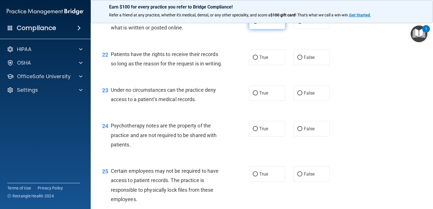
click at [259, 24] on span "True" at bounding box center [263, 21] width 9 height 5
click at [258, 24] on input "True" at bounding box center [255, 22] width 5 height 4
radio input "true"
click at [268, 65] on label "True" at bounding box center [267, 58] width 36 height 16
click at [258, 60] on input "True" at bounding box center [255, 58] width 5 height 4
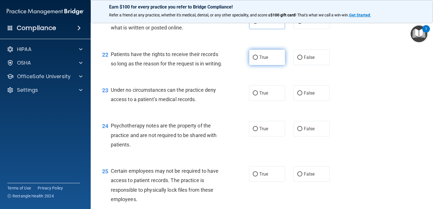
radio input "true"
click at [276, 101] on label "True" at bounding box center [267, 93] width 36 height 16
click at [258, 96] on input "True" at bounding box center [255, 93] width 5 height 4
radio input "true"
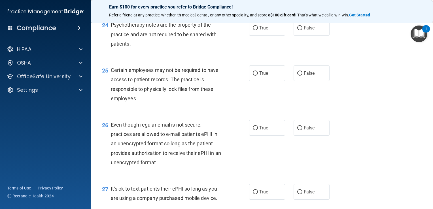
scroll to position [1233, 0]
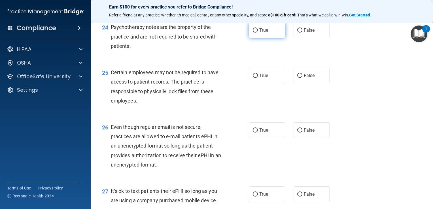
click at [273, 38] on label "True" at bounding box center [267, 30] width 36 height 16
click at [258, 33] on input "True" at bounding box center [255, 30] width 5 height 4
radio input "true"
click at [267, 83] on label "True" at bounding box center [267, 76] width 36 height 16
click at [258, 78] on input "True" at bounding box center [255, 76] width 5 height 4
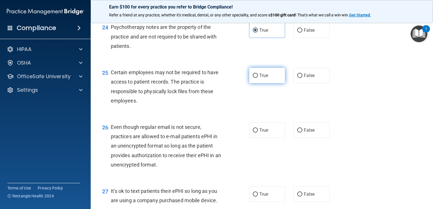
radio input "true"
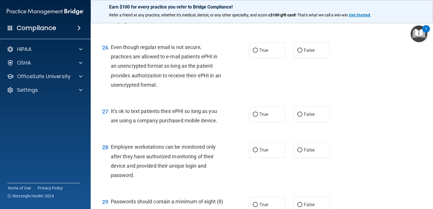
scroll to position [1319, 0]
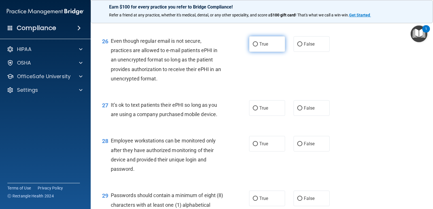
click at [259, 52] on label "True" at bounding box center [267, 44] width 36 height 16
click at [258, 46] on input "True" at bounding box center [255, 44] width 5 height 4
radio input "true"
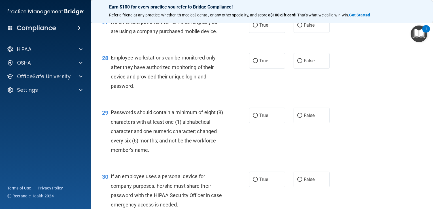
scroll to position [1415, 0]
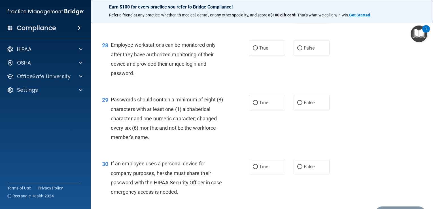
click at [307, 20] on label "False" at bounding box center [312, 13] width 36 height 16
click at [303, 15] on input "False" at bounding box center [299, 12] width 5 height 4
radio input "true"
click at [304, 51] on span "False" at bounding box center [309, 47] width 11 height 5
click at [301, 50] on input "False" at bounding box center [299, 48] width 5 height 4
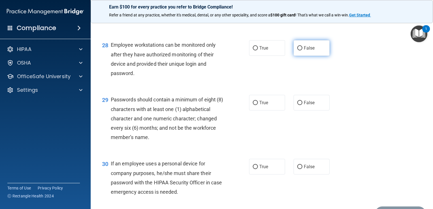
radio input "true"
click at [259, 105] on span "True" at bounding box center [263, 102] width 9 height 5
click at [258, 105] on input "True" at bounding box center [255, 103] width 5 height 4
radio input "true"
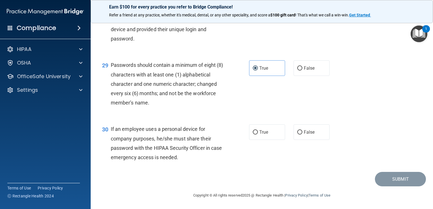
scroll to position [1478, 0]
click at [264, 139] on label "True" at bounding box center [267, 132] width 36 height 16
click at [258, 135] on input "True" at bounding box center [255, 132] width 5 height 4
radio input "true"
click at [386, 180] on button "Submit" at bounding box center [400, 179] width 51 height 14
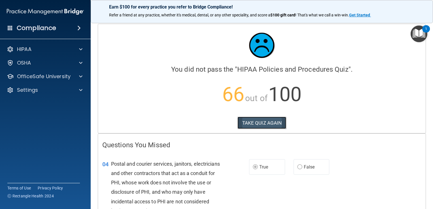
click at [267, 123] on button "TAKE QUIZ AGAIN" at bounding box center [262, 123] width 49 height 12
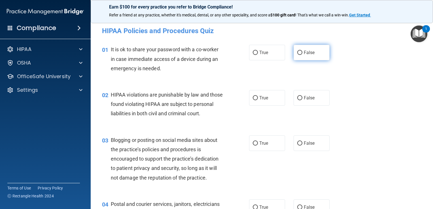
click at [308, 50] on span "False" at bounding box center [309, 52] width 11 height 5
click at [303, 51] on input "False" at bounding box center [299, 53] width 5 height 4
radio input "true"
click at [255, 99] on input "True" at bounding box center [255, 98] width 5 height 4
radio input "true"
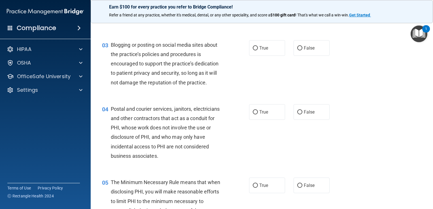
scroll to position [102, 0]
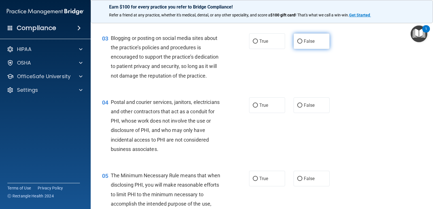
click at [308, 49] on label "False" at bounding box center [312, 41] width 36 height 16
click at [303, 44] on input "False" at bounding box center [299, 41] width 5 height 4
radio input "true"
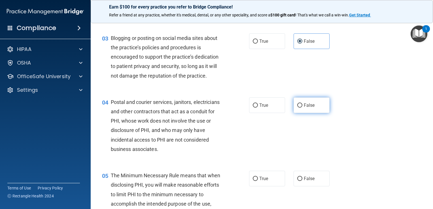
click at [299, 113] on label "False" at bounding box center [312, 106] width 36 height 16
click at [299, 108] on input "False" at bounding box center [299, 105] width 5 height 4
radio input "true"
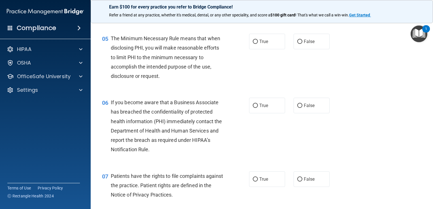
scroll to position [242, 0]
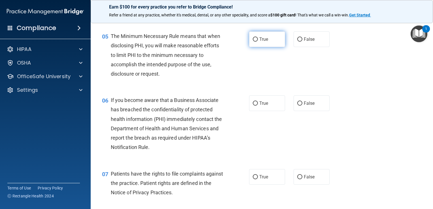
click at [270, 47] on label "True" at bounding box center [267, 39] width 36 height 16
click at [258, 42] on input "True" at bounding box center [255, 39] width 5 height 4
radio input "true"
click at [263, 106] on span "True" at bounding box center [263, 103] width 9 height 5
click at [258, 106] on input "True" at bounding box center [255, 104] width 5 height 4
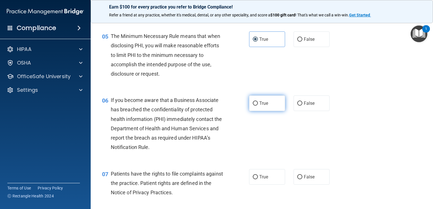
radio input "true"
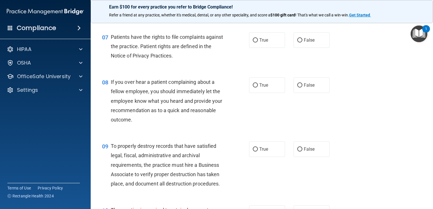
scroll to position [385, 0]
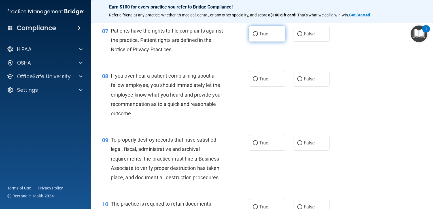
click at [265, 42] on label "True" at bounding box center [267, 34] width 36 height 16
click at [258, 36] on input "True" at bounding box center [255, 34] width 5 height 4
radio input "true"
click at [312, 82] on span "False" at bounding box center [309, 78] width 11 height 5
click at [303, 81] on input "False" at bounding box center [299, 79] width 5 height 4
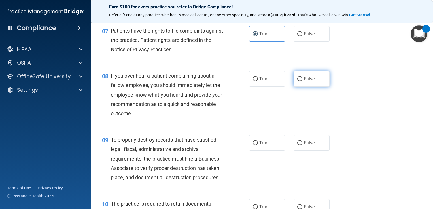
radio input "true"
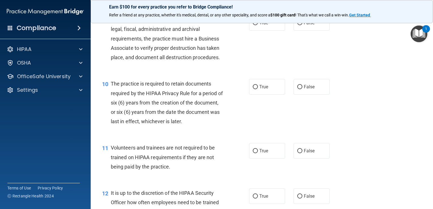
scroll to position [499, 0]
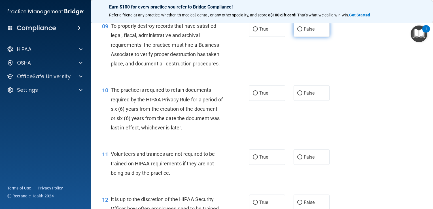
click at [314, 34] on label "False" at bounding box center [312, 29] width 36 height 16
click at [303, 31] on input "False" at bounding box center [299, 29] width 5 height 4
radio input "true"
click at [276, 101] on label "True" at bounding box center [267, 93] width 36 height 16
click at [258, 96] on input "True" at bounding box center [255, 93] width 5 height 4
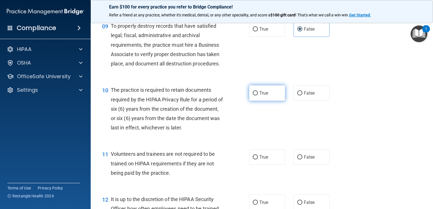
radio input "true"
drag, startPoint x: 429, startPoint y: 92, endPoint x: 429, endPoint y: 105, distance: 12.8
click at [429, 105] on main "- HIPAA Policies and Procedures Quiz This quiz doesn’t expire until . Are you s…" at bounding box center [262, 113] width 343 height 191
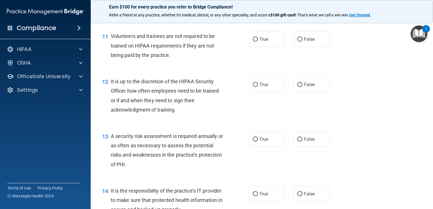
scroll to position [621, 0]
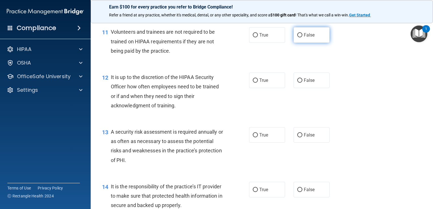
click at [295, 43] on label "False" at bounding box center [312, 35] width 36 height 16
click at [297, 37] on input "False" at bounding box center [299, 35] width 5 height 4
radio input "true"
click at [306, 83] on span "False" at bounding box center [309, 80] width 11 height 5
click at [303, 83] on input "False" at bounding box center [299, 81] width 5 height 4
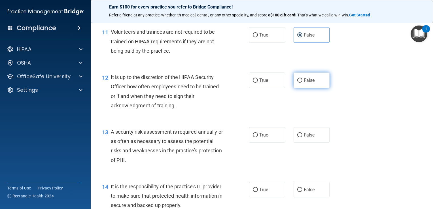
radio input "true"
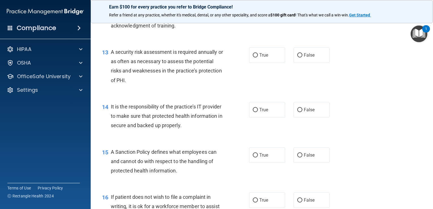
scroll to position [713, 0]
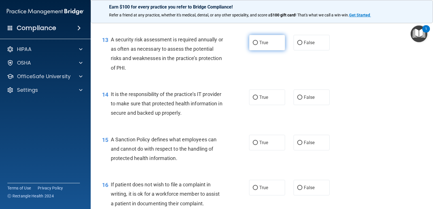
click at [270, 50] on label "True" at bounding box center [267, 43] width 36 height 16
click at [258, 45] on input "True" at bounding box center [255, 43] width 5 height 4
radio input "true"
click at [310, 100] on span "False" at bounding box center [309, 97] width 11 height 5
click at [303, 100] on input "False" at bounding box center [299, 98] width 5 height 4
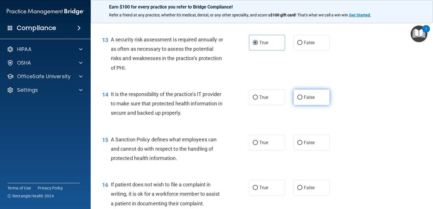
radio input "true"
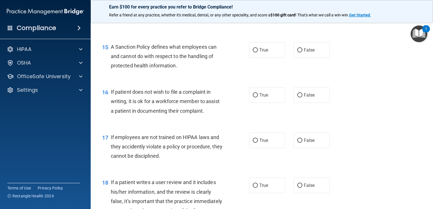
scroll to position [814, 0]
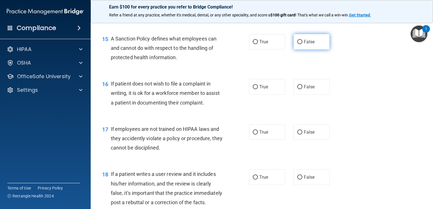
click at [316, 50] on label "False" at bounding box center [312, 42] width 36 height 16
click at [303, 44] on input "False" at bounding box center [299, 42] width 5 height 4
radio input "true"
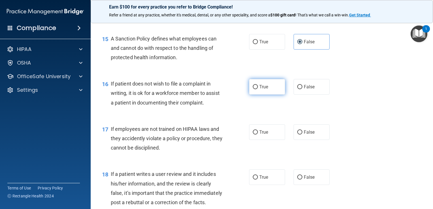
click at [269, 95] on label "True" at bounding box center [267, 87] width 36 height 16
click at [258, 89] on input "True" at bounding box center [255, 87] width 5 height 4
radio input "true"
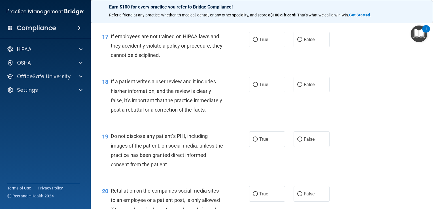
scroll to position [909, 0]
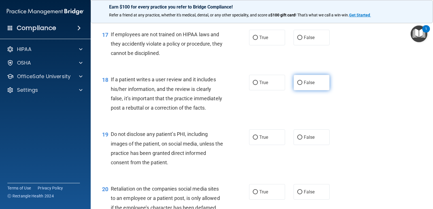
click at [314, 90] on label "False" at bounding box center [312, 83] width 36 height 16
click at [303, 85] on input "False" at bounding box center [299, 83] width 5 height 4
radio input "true"
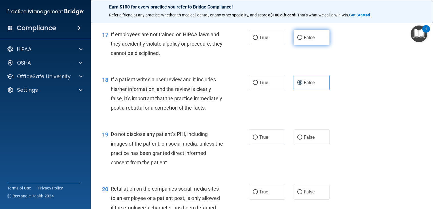
click at [309, 45] on label "False" at bounding box center [312, 38] width 36 height 16
click at [303, 40] on input "False" at bounding box center [299, 38] width 5 height 4
radio input "true"
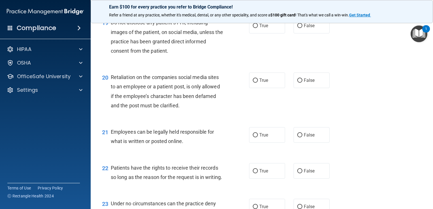
scroll to position [1025, 0]
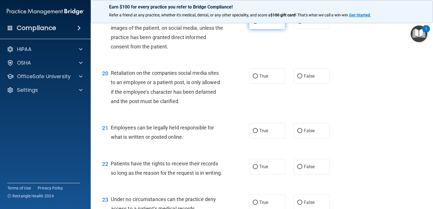
click at [266, 29] on label "True" at bounding box center [267, 22] width 36 height 16
click at [258, 24] on input "True" at bounding box center [255, 22] width 5 height 4
radio input "true"
click at [298, 84] on label "False" at bounding box center [312, 76] width 36 height 16
click at [298, 79] on input "False" at bounding box center [299, 76] width 5 height 4
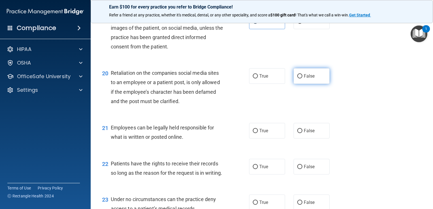
radio input "true"
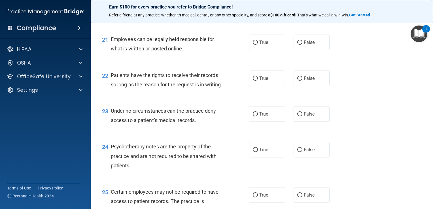
scroll to position [1120, 0]
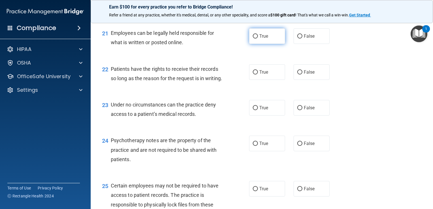
click at [261, 39] on span "True" at bounding box center [263, 35] width 9 height 5
click at [258, 39] on input "True" at bounding box center [255, 36] width 5 height 4
radio input "true"
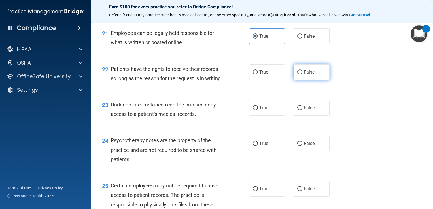
click at [309, 75] on span "False" at bounding box center [309, 71] width 11 height 5
click at [303, 75] on input "False" at bounding box center [299, 72] width 5 height 4
radio input "true"
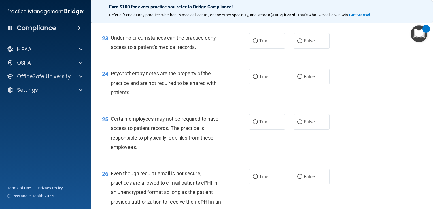
scroll to position [1195, 0]
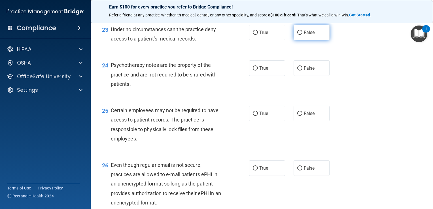
click at [304, 35] on span "False" at bounding box center [309, 32] width 11 height 5
click at [302, 35] on input "False" at bounding box center [299, 33] width 5 height 4
radio input "true"
click at [263, 76] on label "True" at bounding box center [267, 68] width 36 height 16
click at [258, 71] on input "True" at bounding box center [255, 68] width 5 height 4
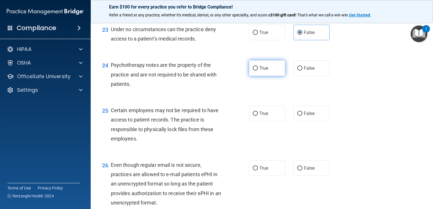
radio input "true"
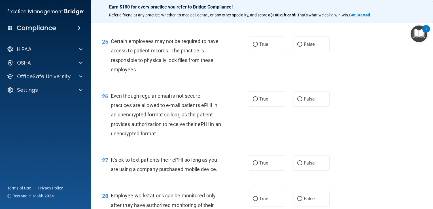
scroll to position [1270, 0]
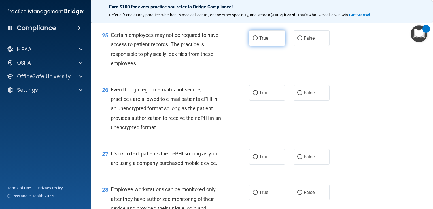
click at [260, 46] on label "True" at bounding box center [267, 38] width 36 height 16
click at [258, 41] on input "True" at bounding box center [255, 38] width 5 height 4
radio input "true"
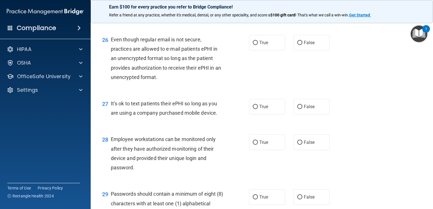
scroll to position [1329, 0]
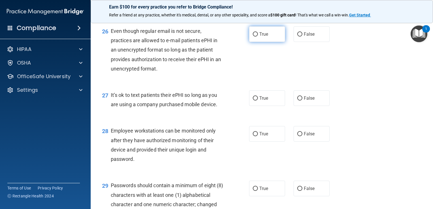
click at [261, 37] on span "True" at bounding box center [263, 33] width 9 height 5
click at [258, 37] on input "True" at bounding box center [255, 34] width 5 height 4
radio input "true"
click at [297, 106] on label "False" at bounding box center [312, 98] width 36 height 16
click at [297, 101] on input "False" at bounding box center [299, 98] width 5 height 4
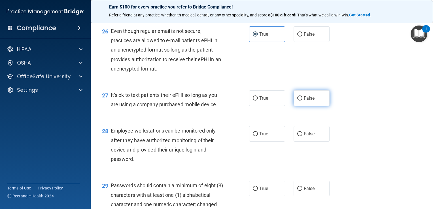
radio input "true"
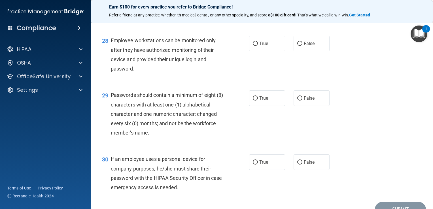
scroll to position [1431, 0]
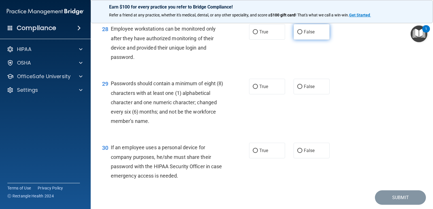
click at [308, 35] on span "False" at bounding box center [309, 31] width 11 height 5
click at [303, 34] on input "False" at bounding box center [299, 32] width 5 height 4
radio input "true"
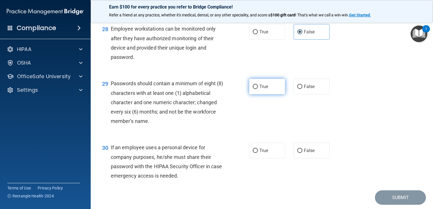
click at [264, 89] on span "True" at bounding box center [263, 86] width 9 height 5
click at [258, 89] on input "True" at bounding box center [255, 87] width 5 height 4
radio input "true"
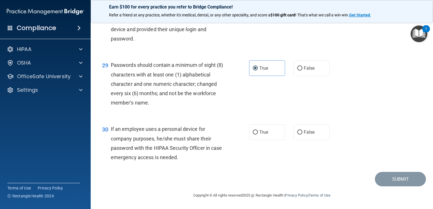
scroll to position [1478, 0]
click at [317, 133] on label "False" at bounding box center [312, 132] width 36 height 16
click at [303, 133] on input "False" at bounding box center [299, 132] width 5 height 4
radio input "true"
click at [386, 176] on button "Submit" at bounding box center [400, 179] width 51 height 14
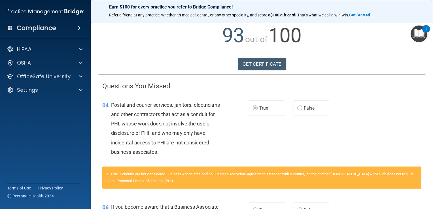
scroll to position [57, 0]
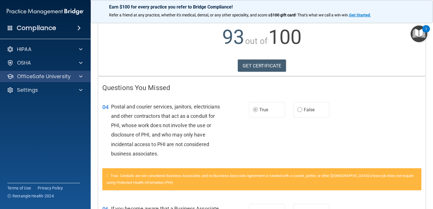
click at [79, 80] on div "OfficeSafe University" at bounding box center [45, 76] width 91 height 11
click at [81, 75] on span at bounding box center [80, 76] width 3 height 7
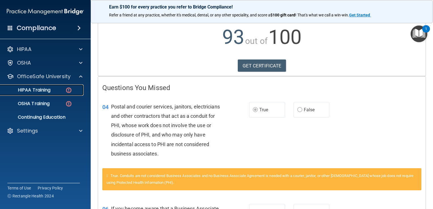
click at [51, 90] on div "HIPAA Training" at bounding box center [42, 90] width 77 height 6
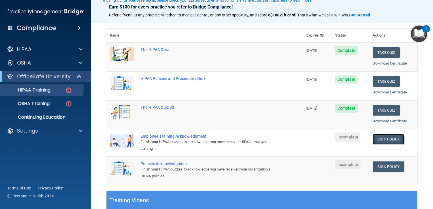
click at [386, 141] on link "Sign Policy" at bounding box center [388, 139] width 31 height 10
click at [380, 139] on link "Sign Policy" at bounding box center [388, 139] width 31 height 10
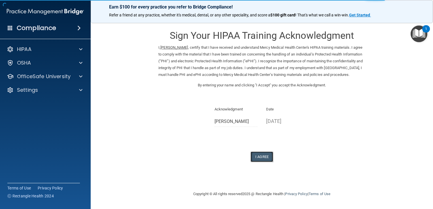
click at [265, 162] on button "I Agree" at bounding box center [262, 157] width 23 height 10
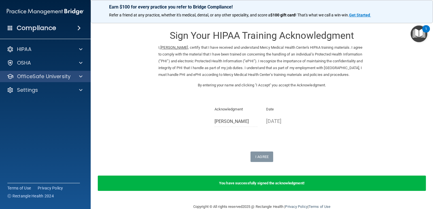
click at [67, 73] on div "OfficeSafe University" at bounding box center [45, 76] width 91 height 11
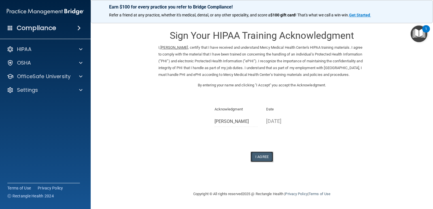
click at [265, 162] on button "I Agree" at bounding box center [262, 157] width 23 height 10
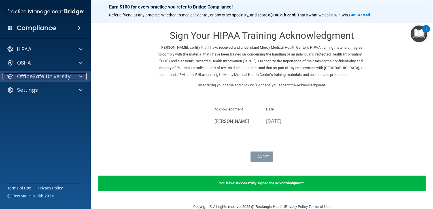
click at [82, 77] on span at bounding box center [80, 76] width 3 height 7
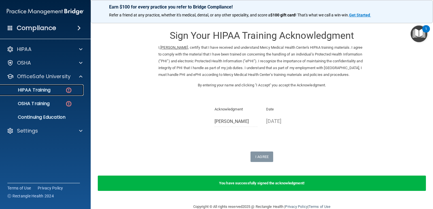
click at [52, 89] on div "HIPAA Training" at bounding box center [42, 90] width 77 height 6
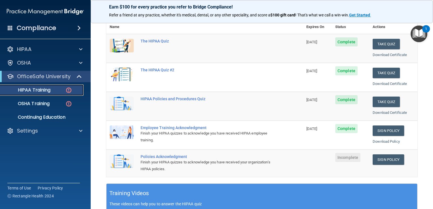
scroll to position [74, 0]
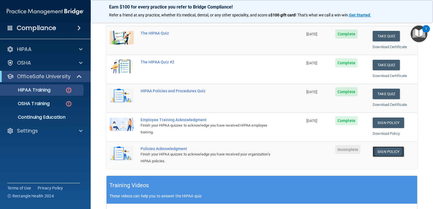
click at [384, 150] on link "Sign Policy" at bounding box center [388, 152] width 31 height 10
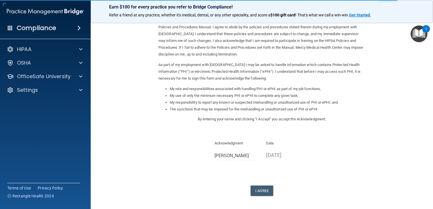
scroll to position [31, 0]
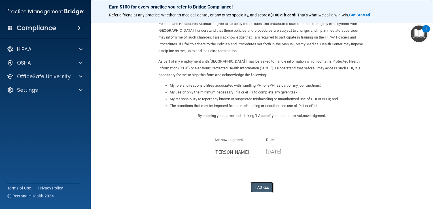
click at [265, 187] on button "I Agree" at bounding box center [262, 187] width 23 height 10
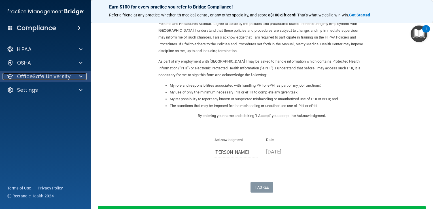
click at [82, 77] on span at bounding box center [80, 76] width 3 height 7
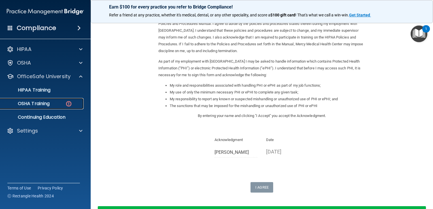
click at [51, 99] on link "OSHA Training" at bounding box center [38, 103] width 89 height 11
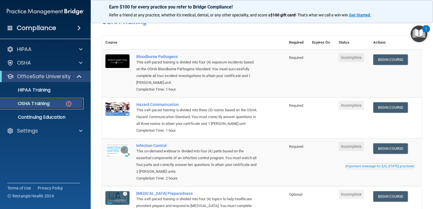
scroll to position [26, 0]
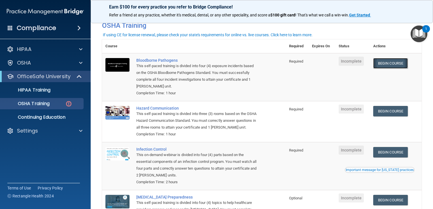
click at [394, 62] on link "Begin Course" at bounding box center [390, 63] width 35 height 10
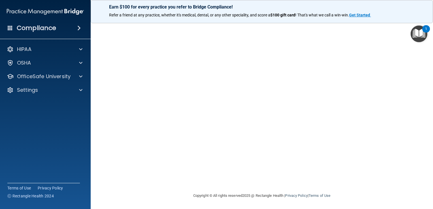
scroll to position [22, 0]
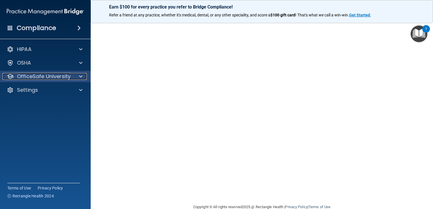
click at [80, 77] on span at bounding box center [80, 76] width 3 height 7
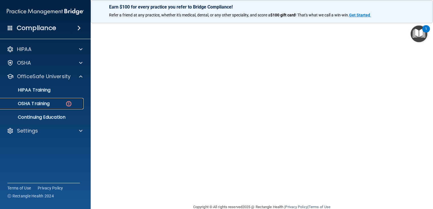
click at [53, 105] on div "OSHA Training" at bounding box center [42, 104] width 77 height 6
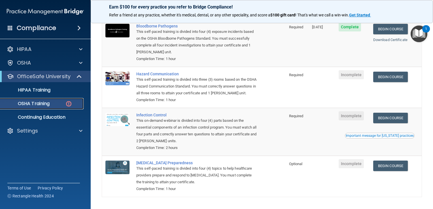
scroll to position [61, 0]
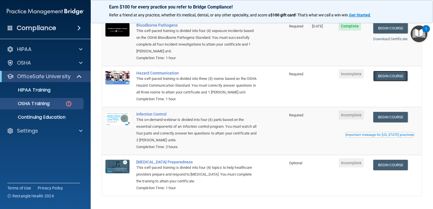
click at [394, 77] on link "Begin Course" at bounding box center [390, 76] width 35 height 10
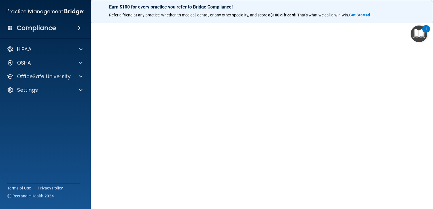
scroll to position [25, 0]
click at [67, 80] on div "OfficeSafe University" at bounding box center [45, 76] width 91 height 11
click at [82, 79] on span at bounding box center [80, 76] width 3 height 7
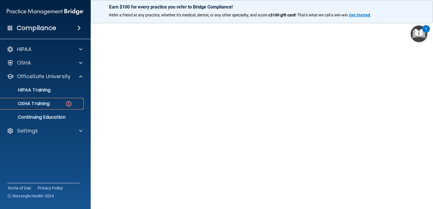
click at [60, 103] on div "OSHA Training" at bounding box center [42, 104] width 77 height 6
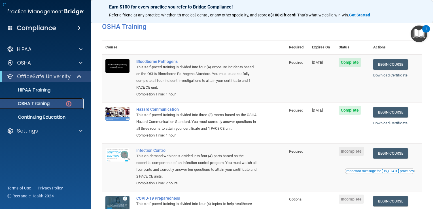
scroll to position [64, 0]
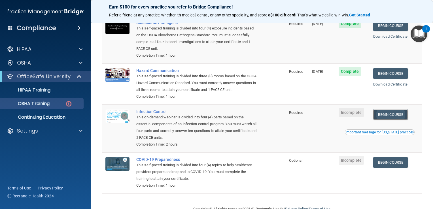
click at [382, 120] on link "Begin Course" at bounding box center [390, 114] width 35 height 10
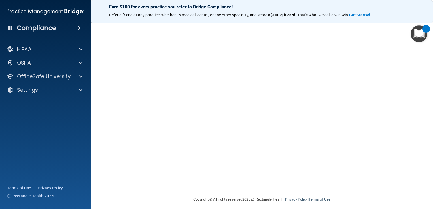
scroll to position [30, 0]
click at [75, 77] on div at bounding box center [80, 76] width 14 height 7
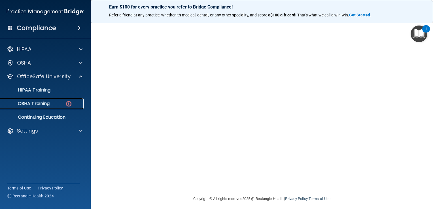
click at [56, 106] on div "OSHA Training" at bounding box center [42, 104] width 77 height 6
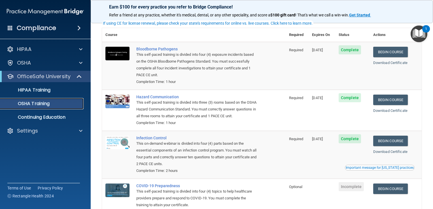
scroll to position [23, 0]
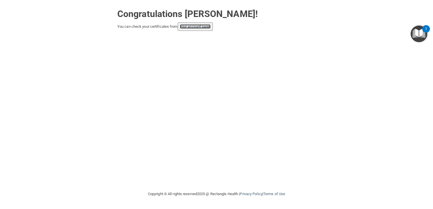
click at [207, 28] on link "your account page!" at bounding box center [195, 26] width 31 height 4
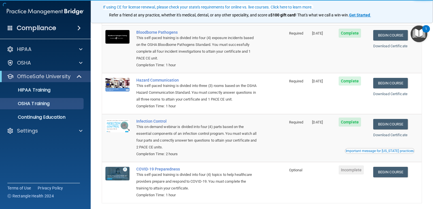
scroll to position [39, 0]
